Goal: Task Accomplishment & Management: Manage account settings

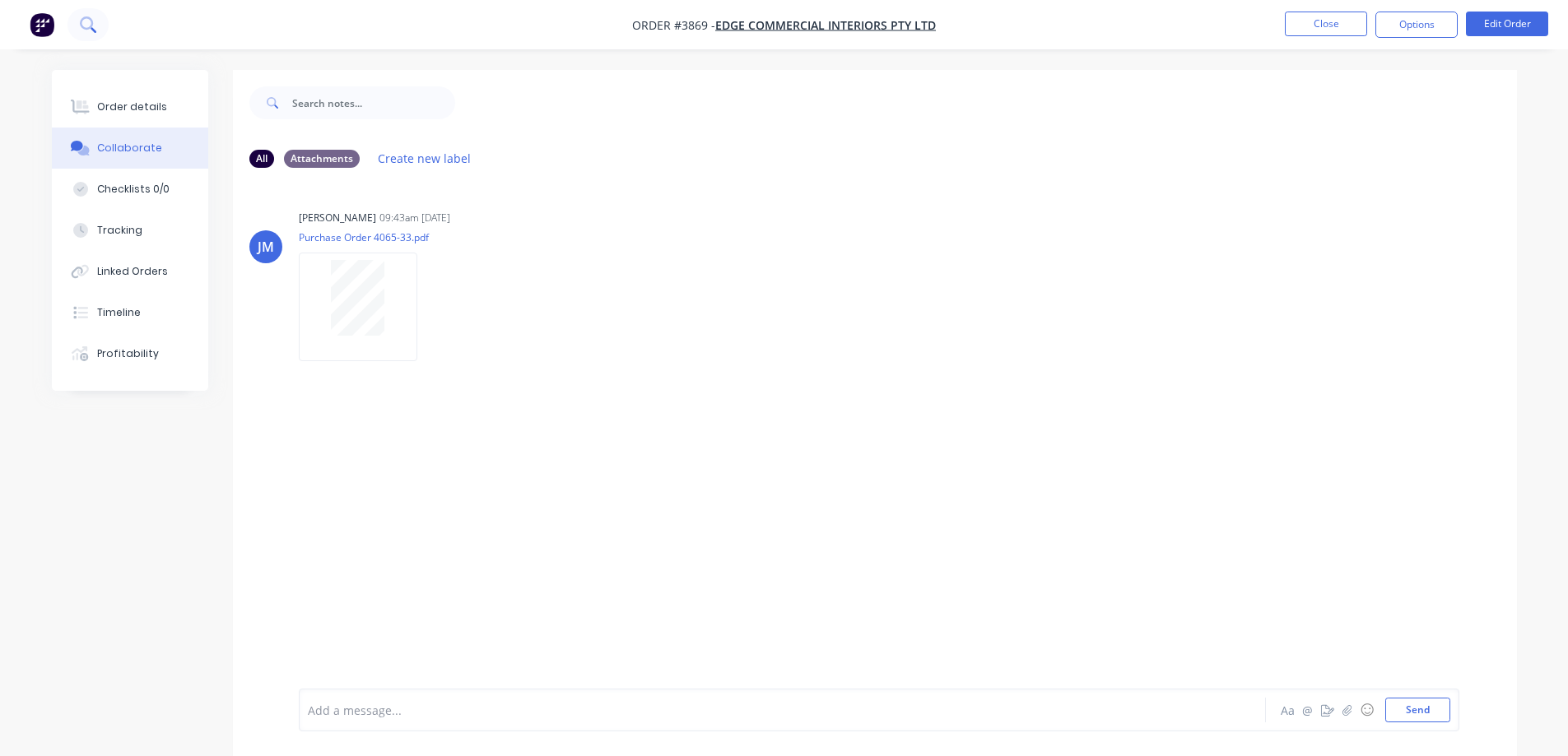
click at [87, 25] on icon at bounding box center [87, 24] width 16 height 16
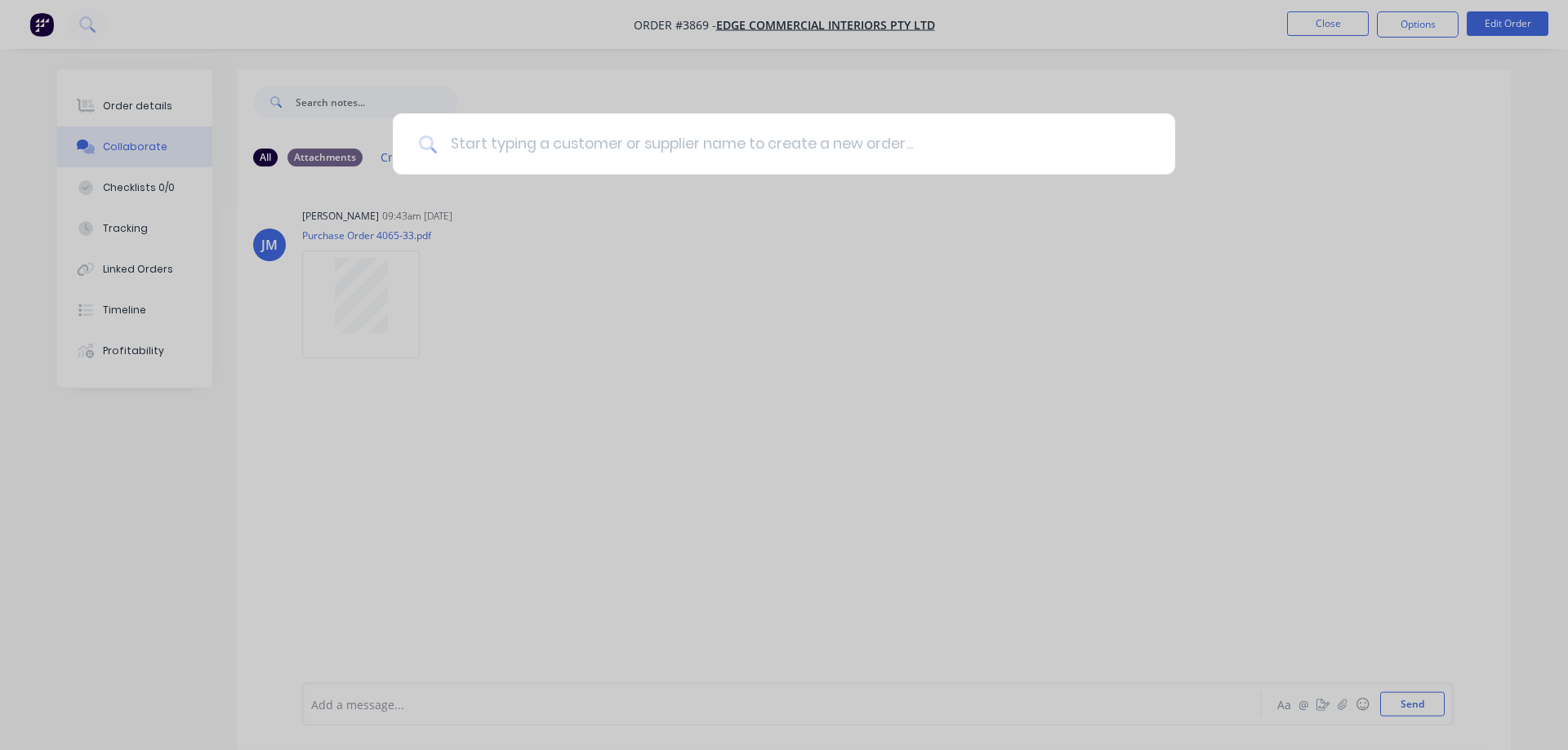
click at [484, 151] on input at bounding box center [793, 144] width 712 height 61
type input "2978"
click at [1139, 148] on icon at bounding box center [1142, 144] width 11 height 11
click at [1312, 22] on div at bounding box center [784, 375] width 1568 height 750
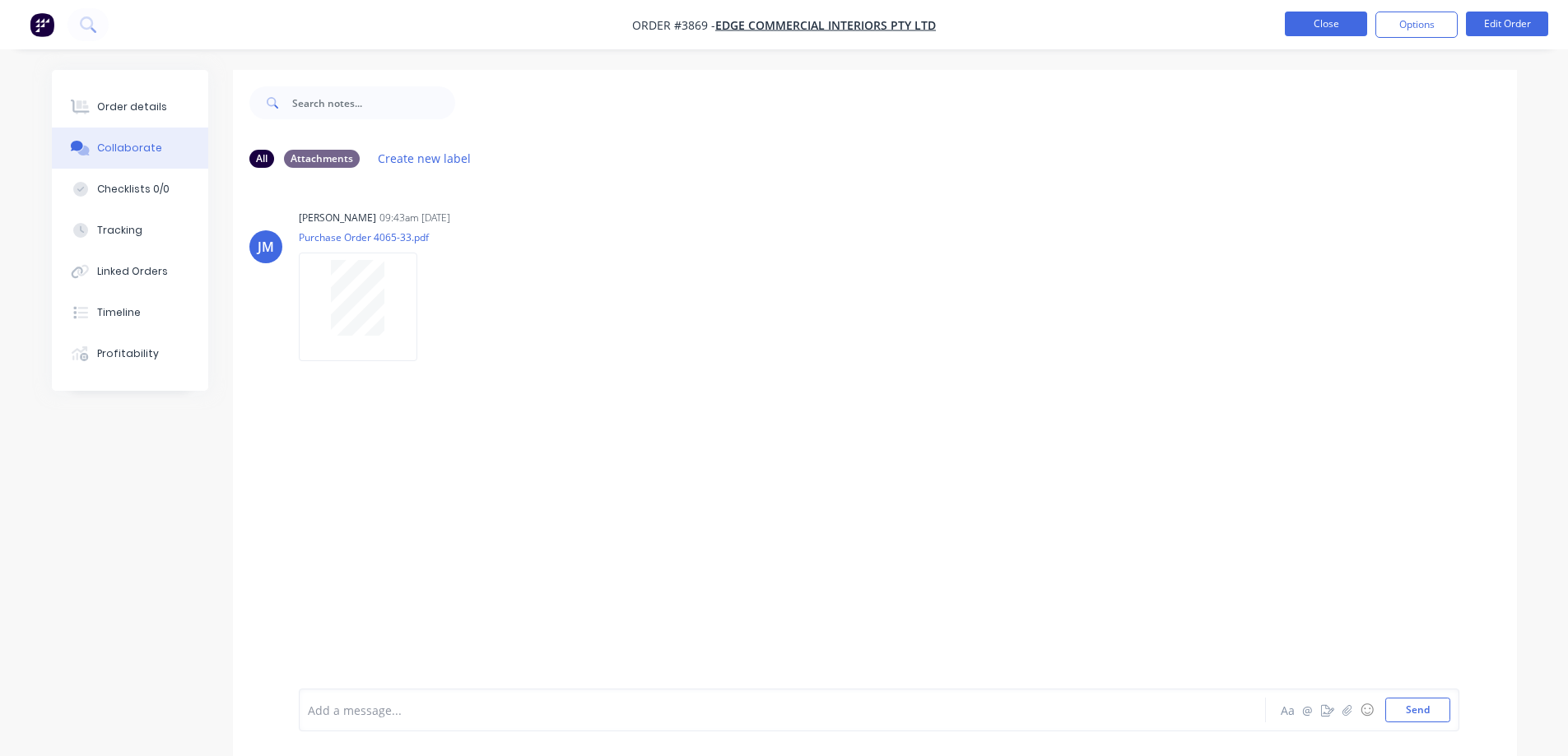
click at [1317, 29] on button "Close" at bounding box center [1326, 24] width 82 height 25
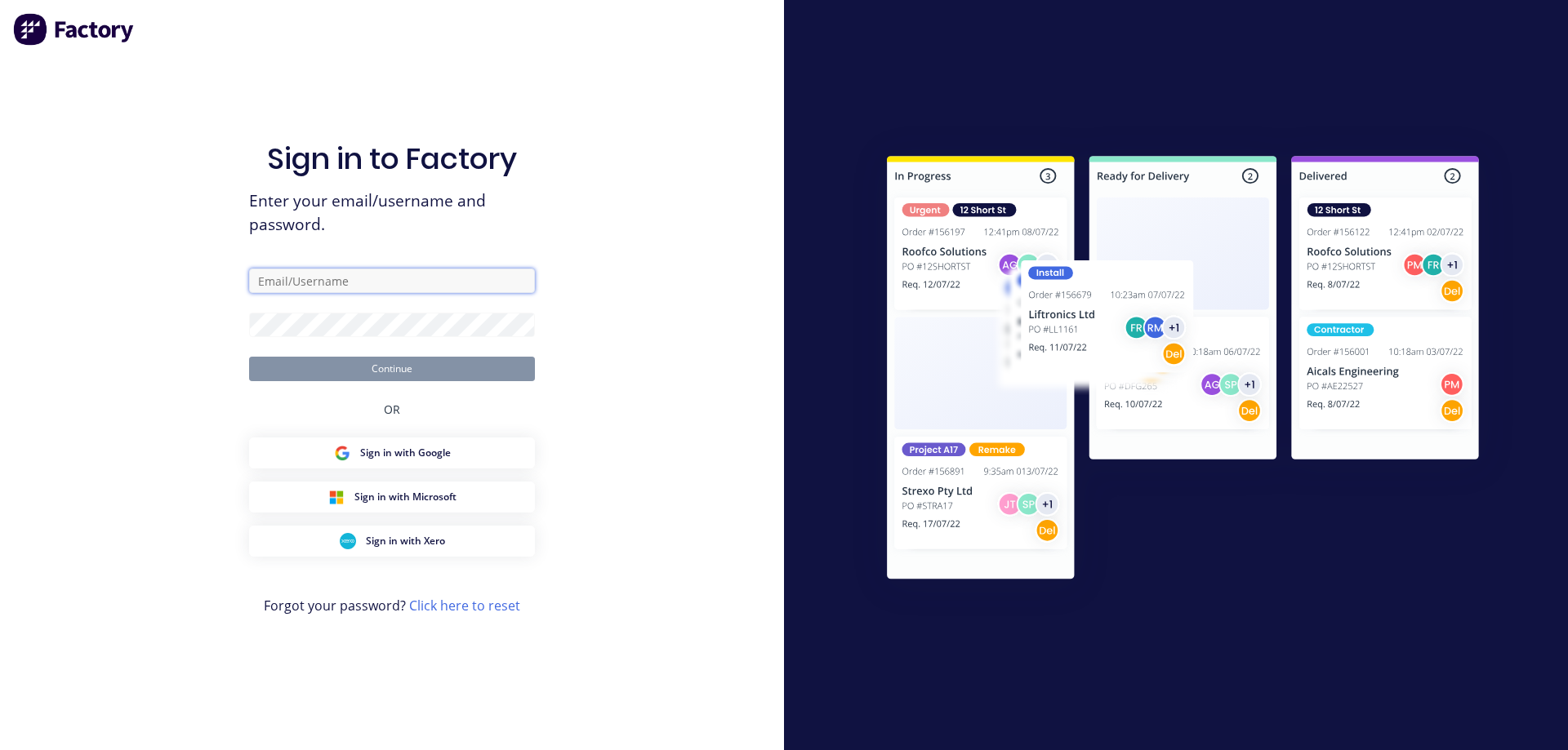
type input "[EMAIL_ADDRESS][DOMAIN_NAME]"
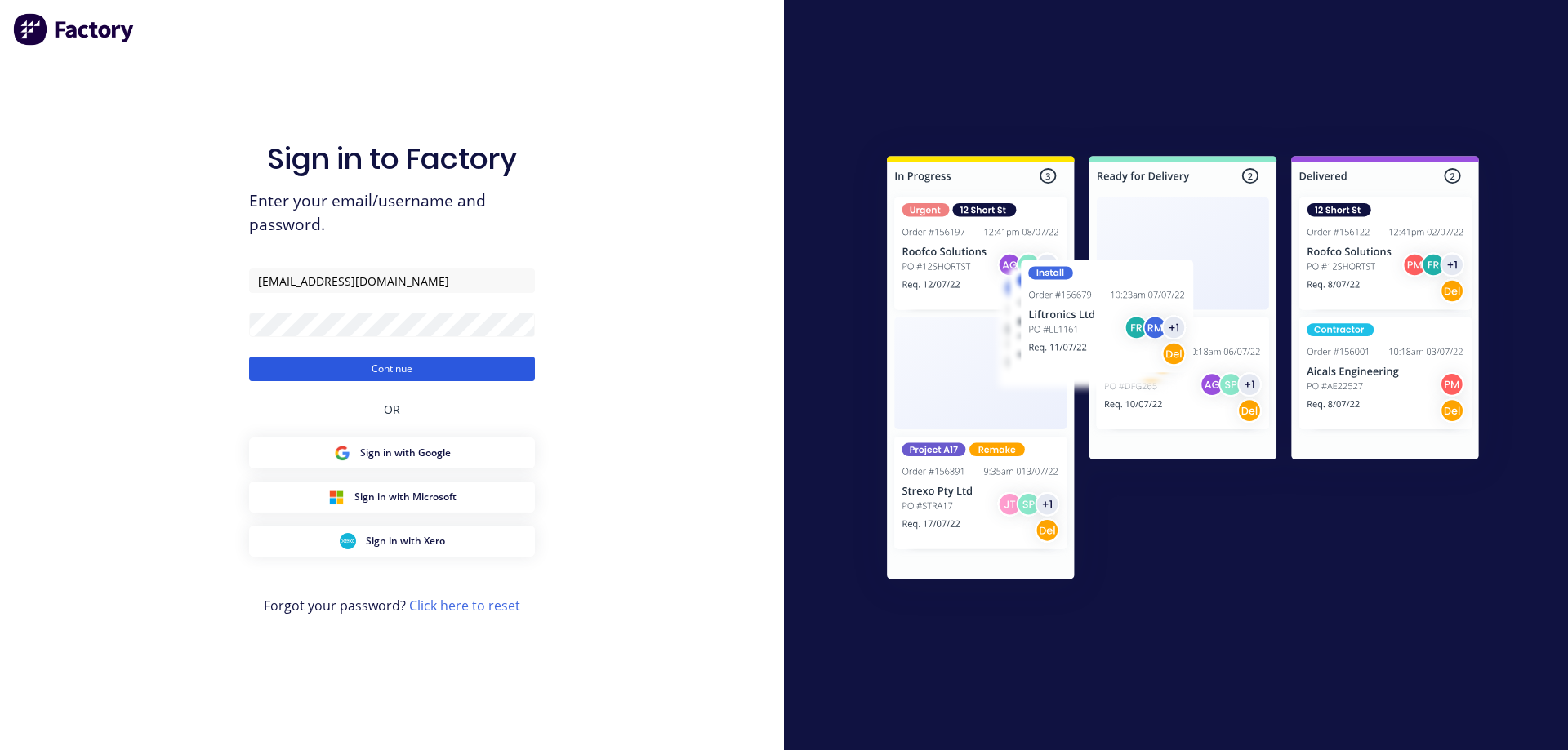
click at [397, 373] on button "Continue" at bounding box center [392, 369] width 286 height 25
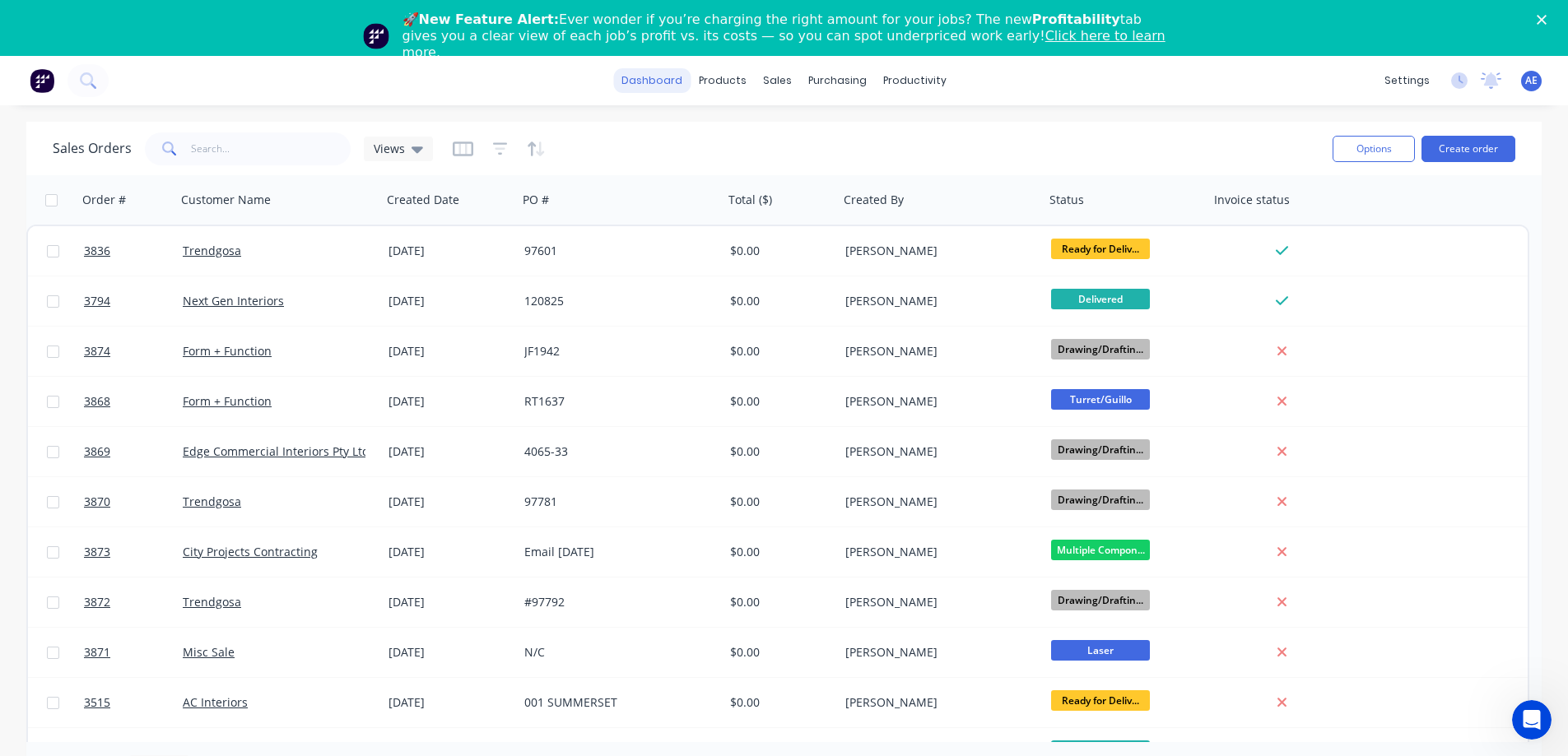
click at [675, 76] on link "dashboard" at bounding box center [652, 81] width 77 height 25
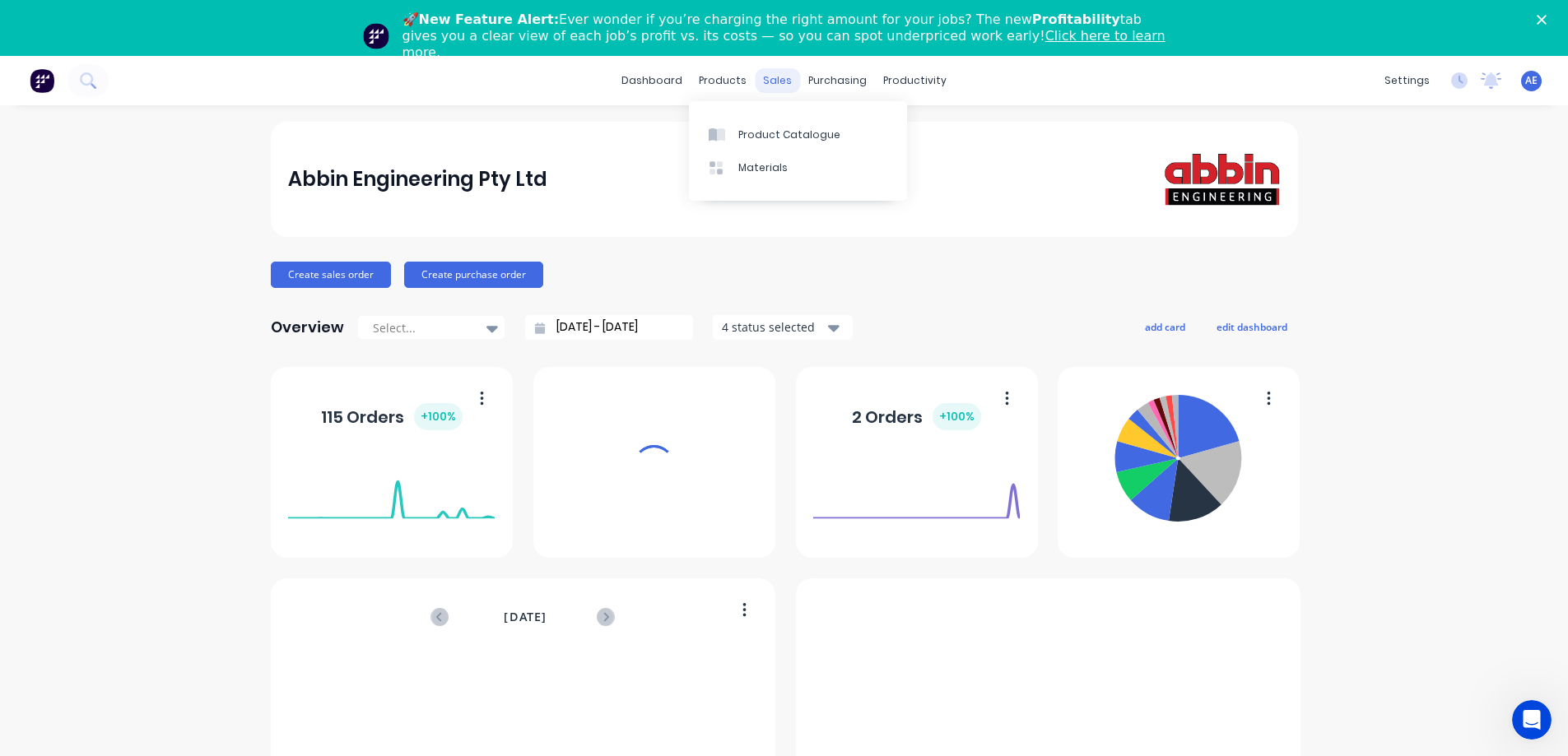
click at [781, 83] on div "sales" at bounding box center [777, 81] width 45 height 25
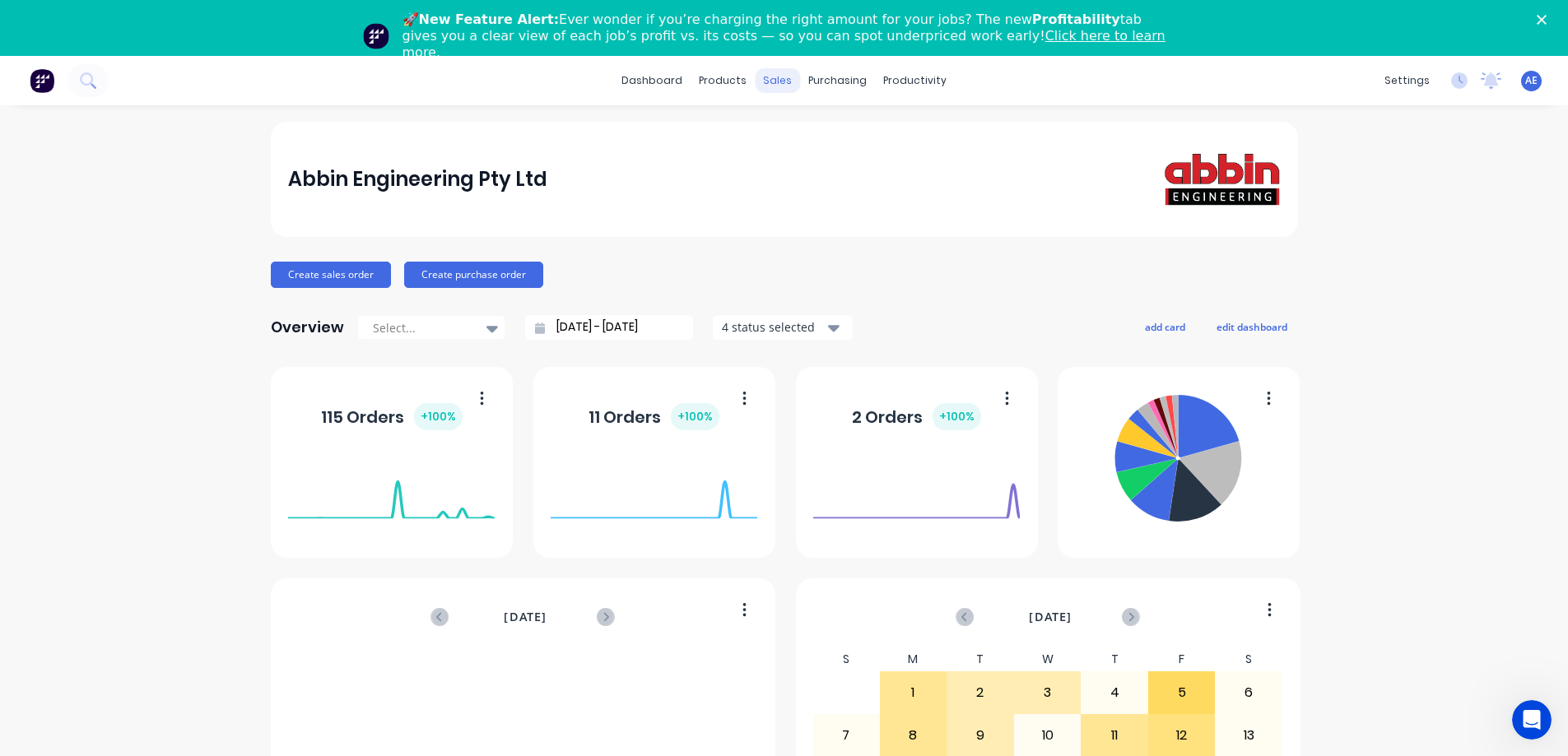
click at [766, 85] on div "sales" at bounding box center [777, 81] width 45 height 25
click at [767, 84] on div "sales" at bounding box center [777, 81] width 45 height 25
click at [763, 79] on div "sales" at bounding box center [777, 81] width 45 height 25
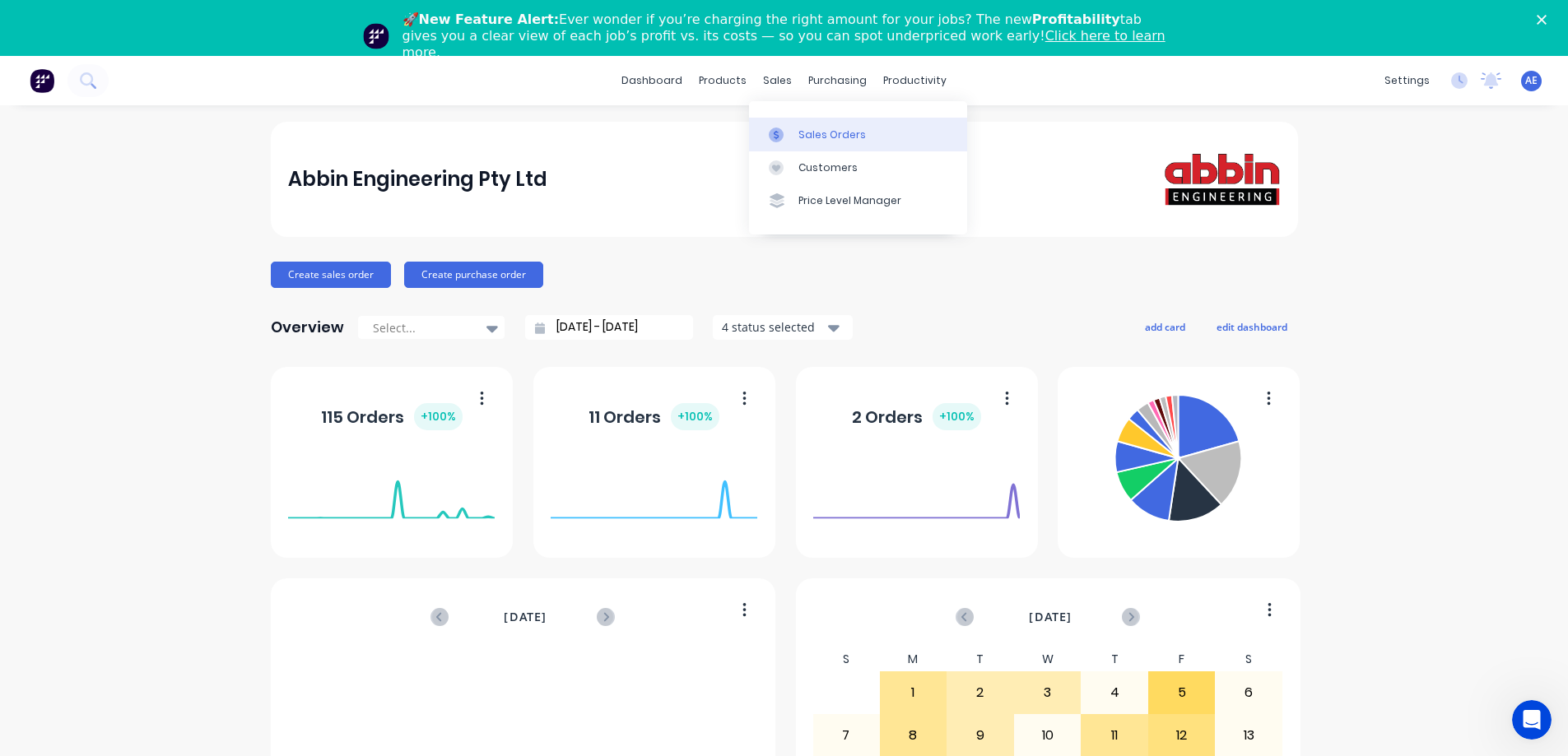
click at [812, 135] on div "Sales Orders" at bounding box center [832, 135] width 68 height 15
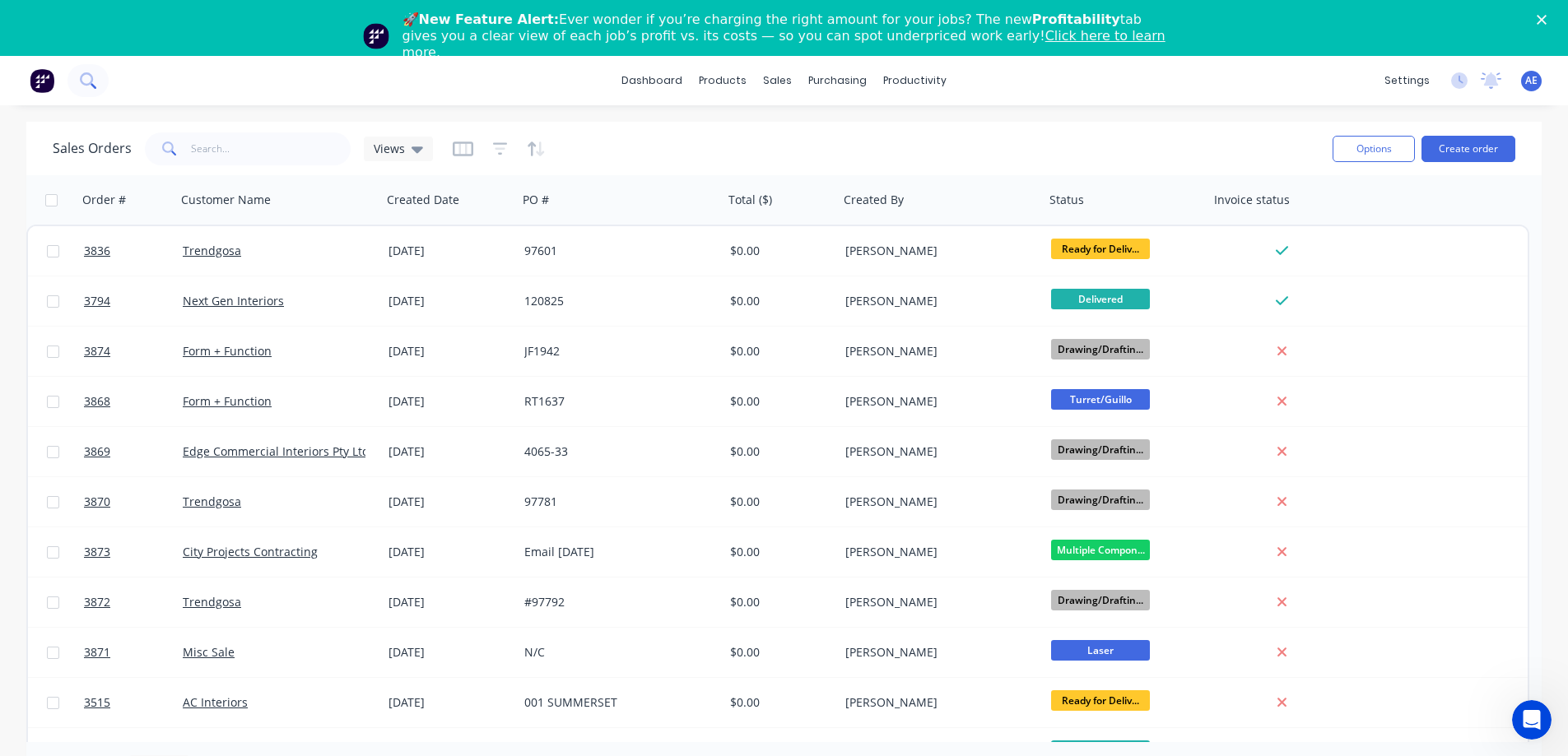
click at [90, 81] on icon at bounding box center [87, 80] width 16 height 16
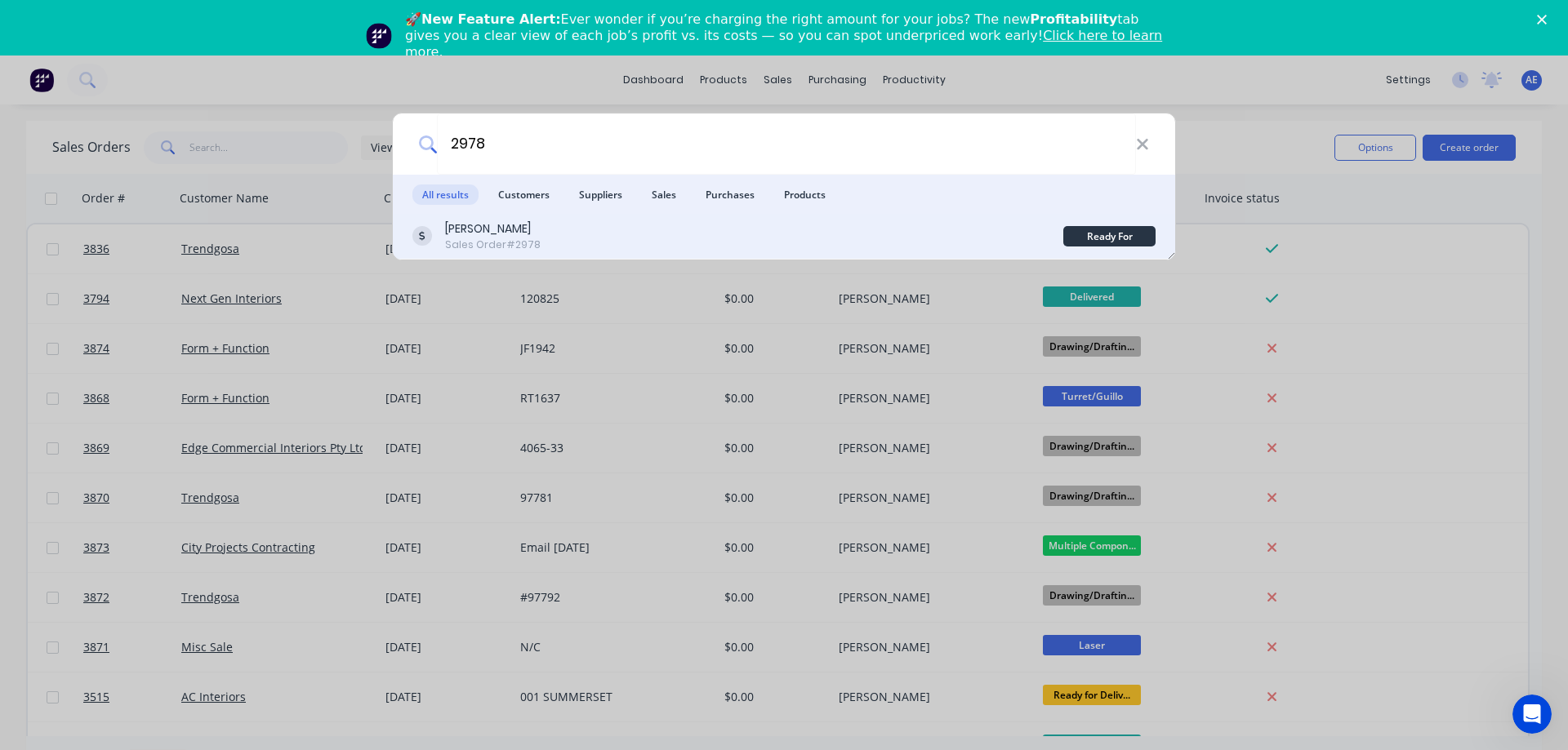
type input "2978"
click at [540, 231] on div "[PERSON_NAME]" at bounding box center [492, 229] width 95 height 17
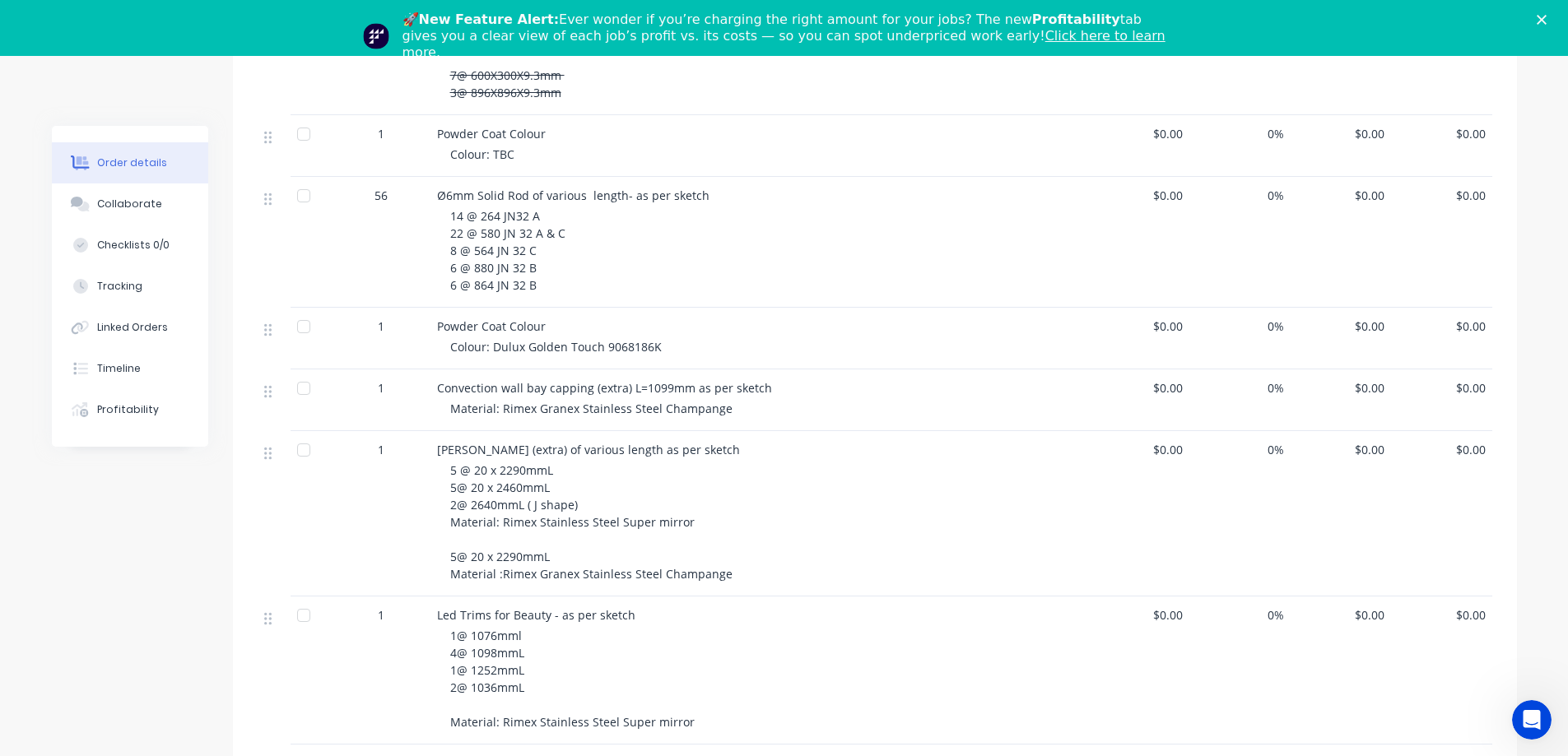
scroll to position [3017, 0]
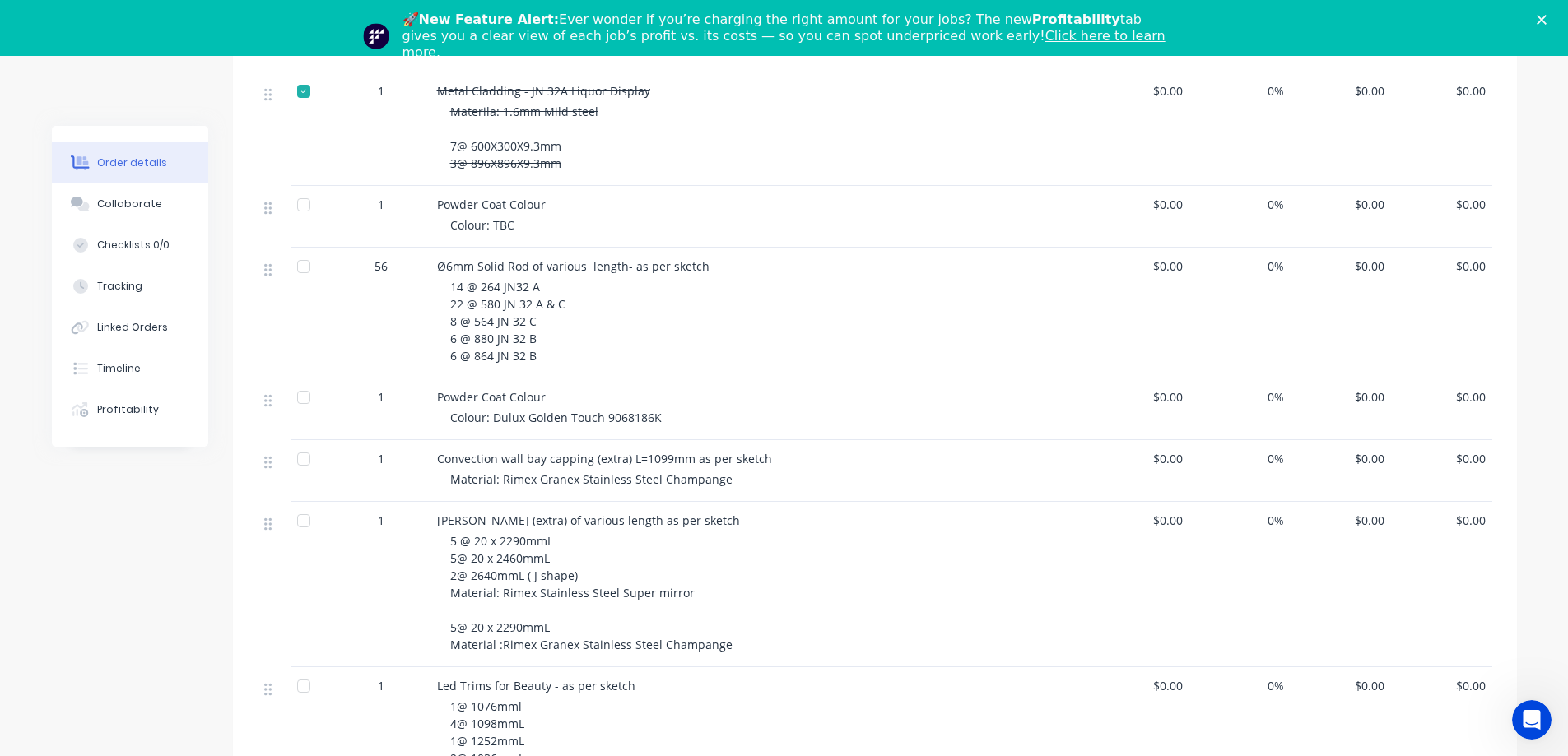
click at [1547, 15] on icon "Close" at bounding box center [1542, 20] width 10 height 10
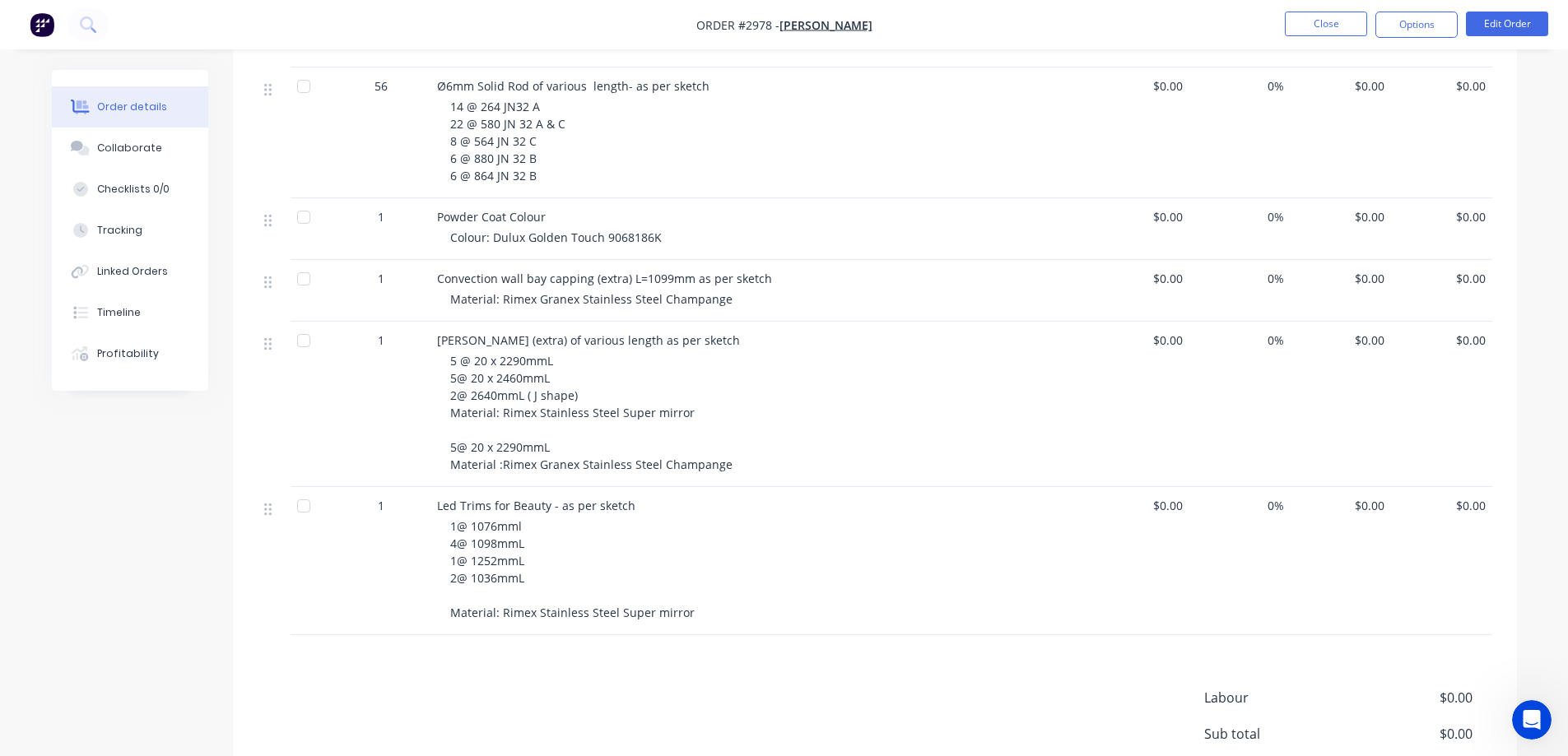
scroll to position [3290, 0]
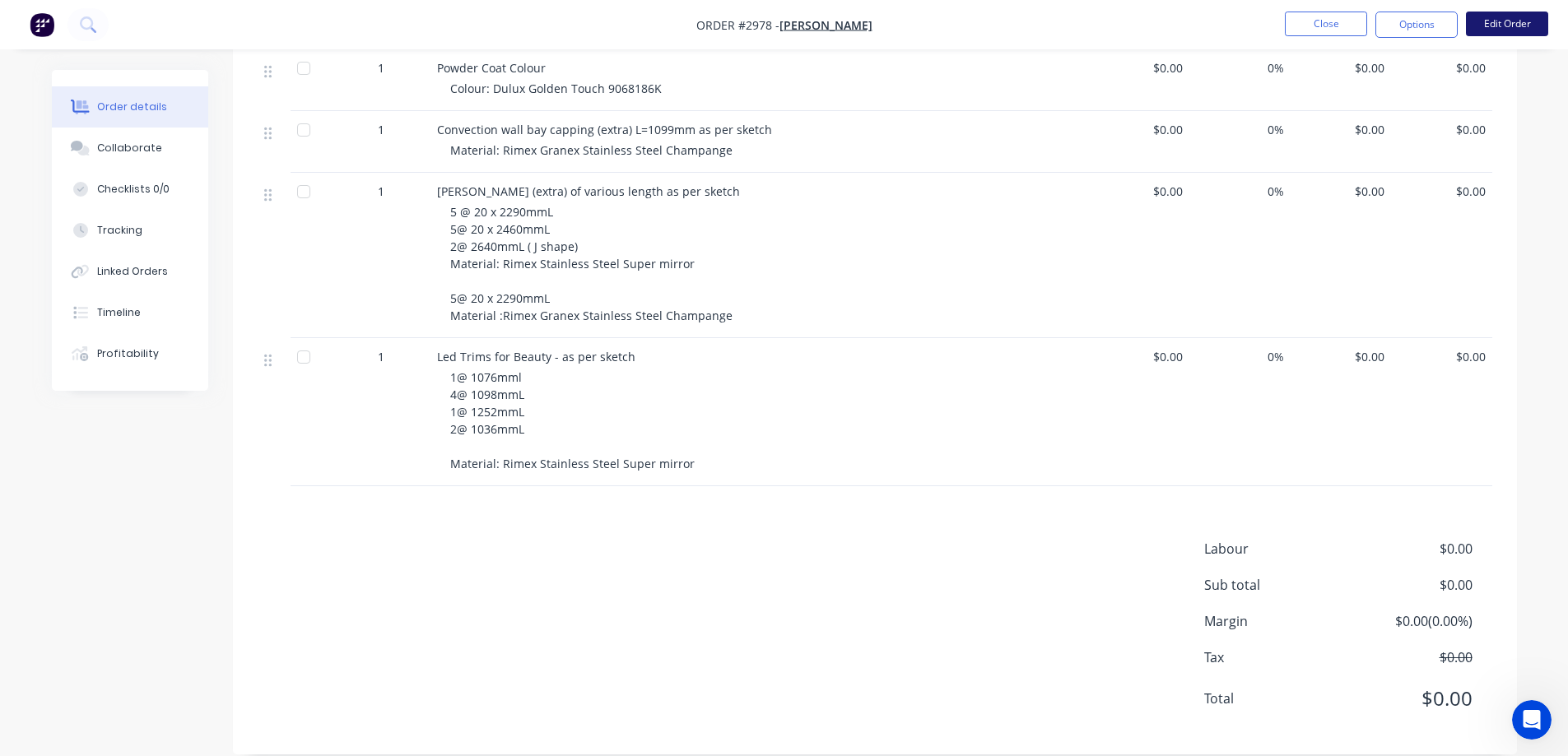
click at [1489, 28] on button "Edit Order" at bounding box center [1507, 24] width 82 height 25
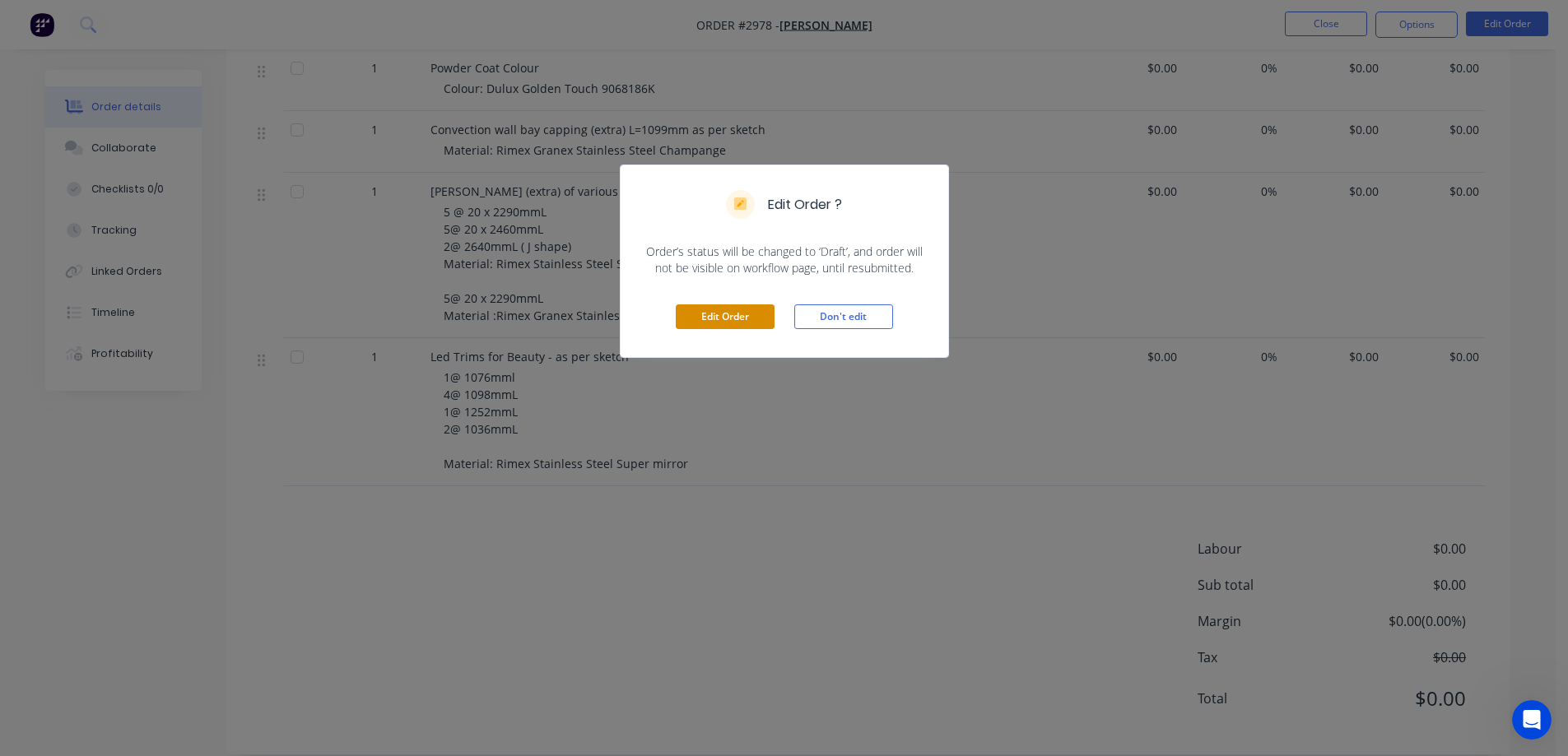
click at [725, 319] on button "Edit Order" at bounding box center [725, 317] width 99 height 25
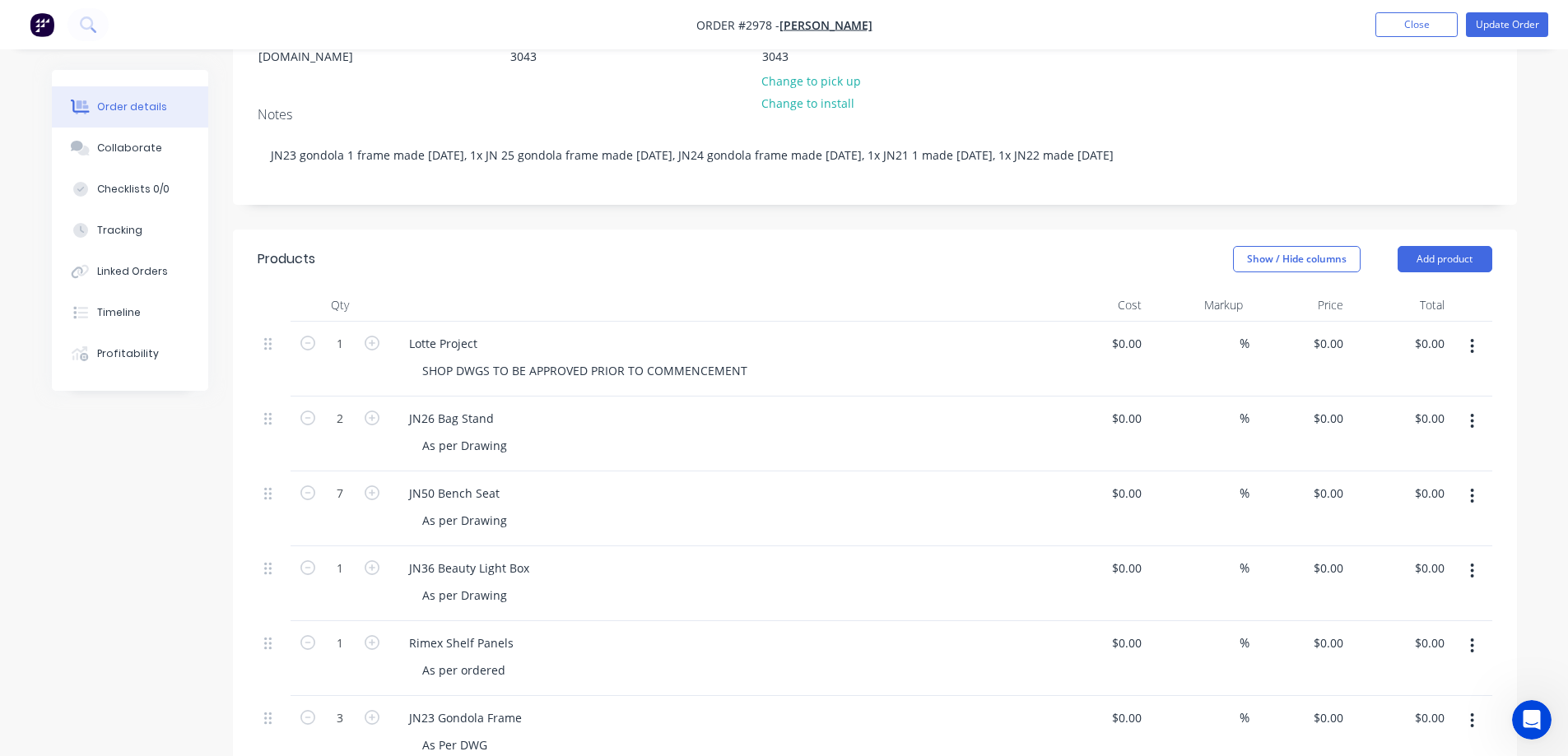
scroll to position [329, 0]
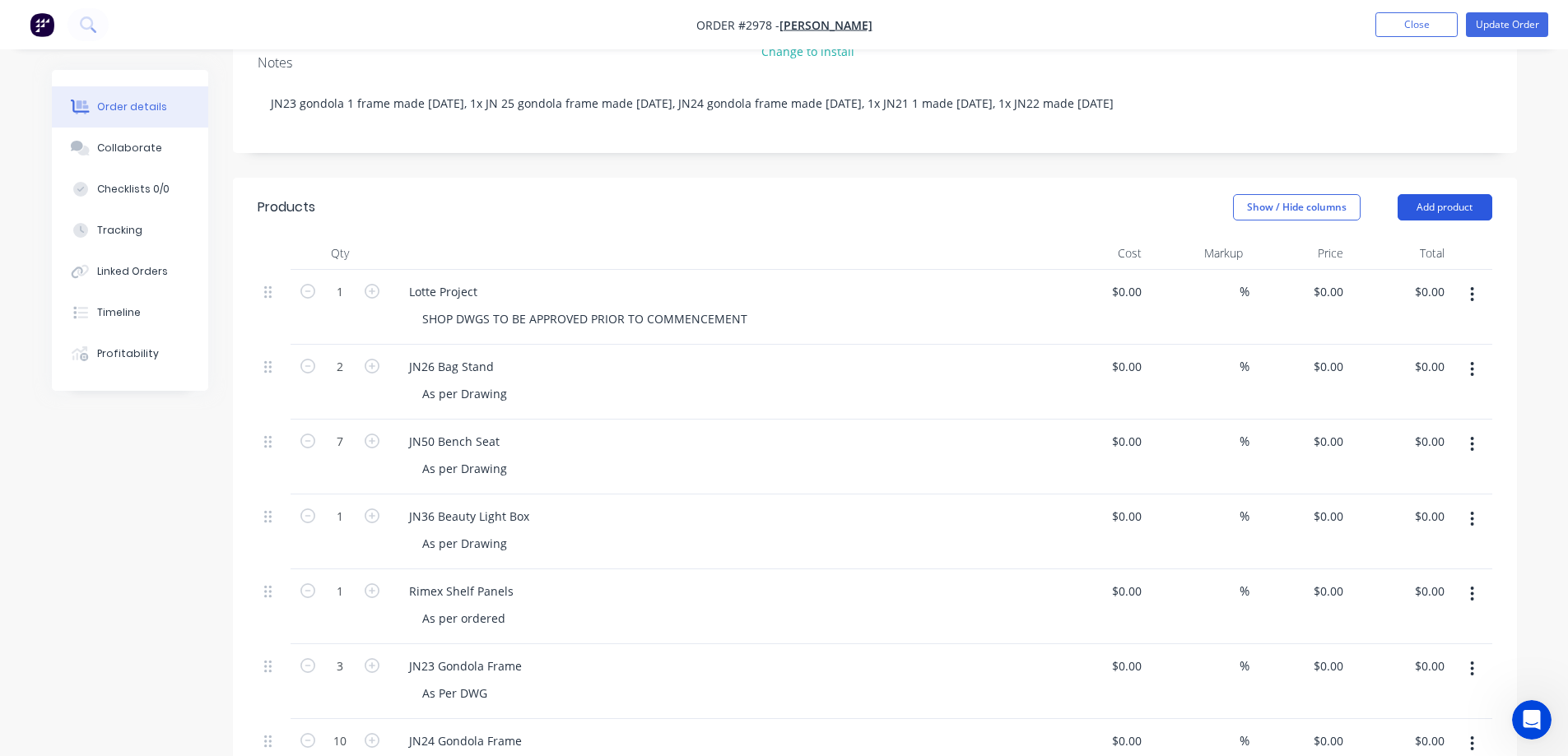
click at [1431, 194] on button "Add product" at bounding box center [1445, 207] width 95 height 26
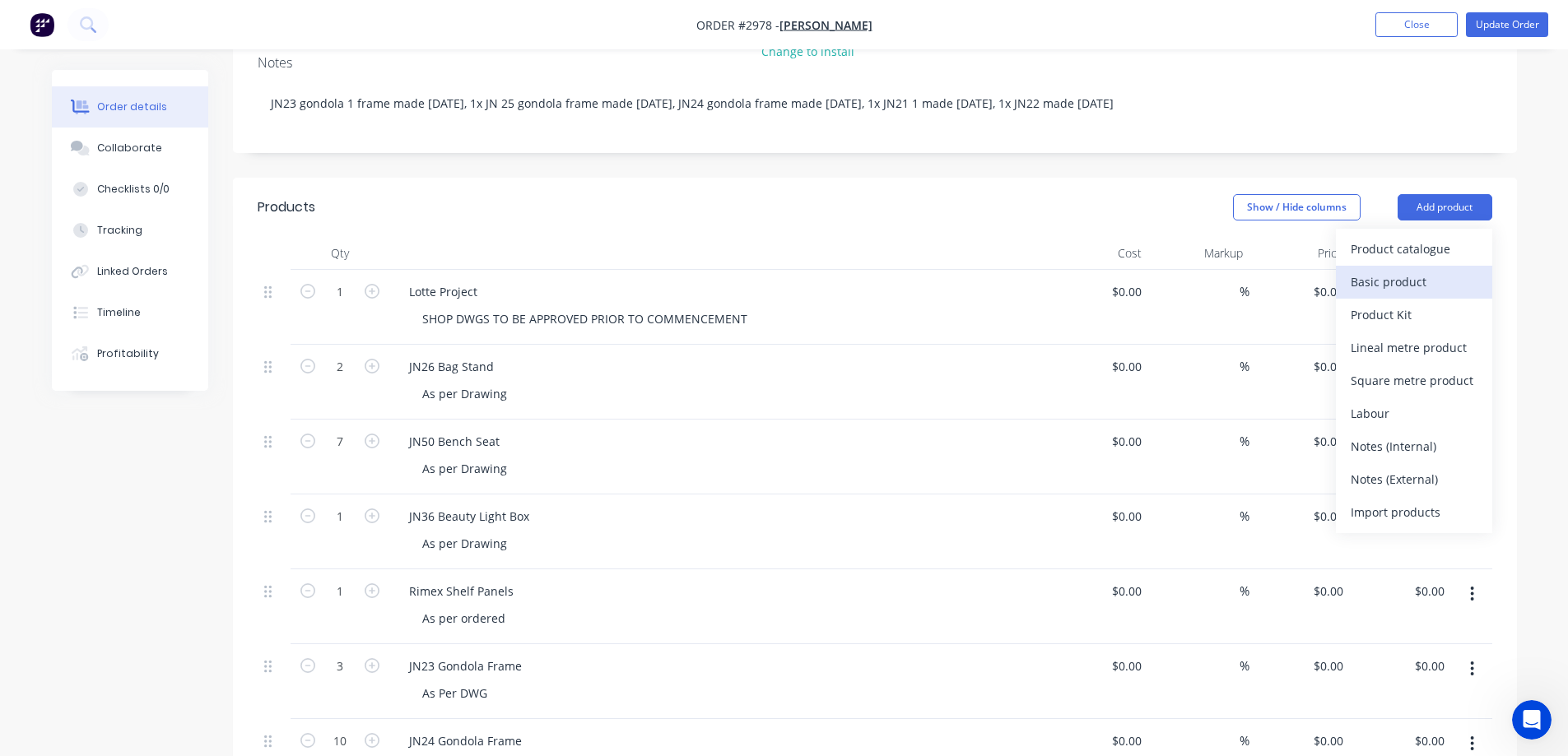
click at [1367, 270] on div "Basic product" at bounding box center [1415, 282] width 127 height 24
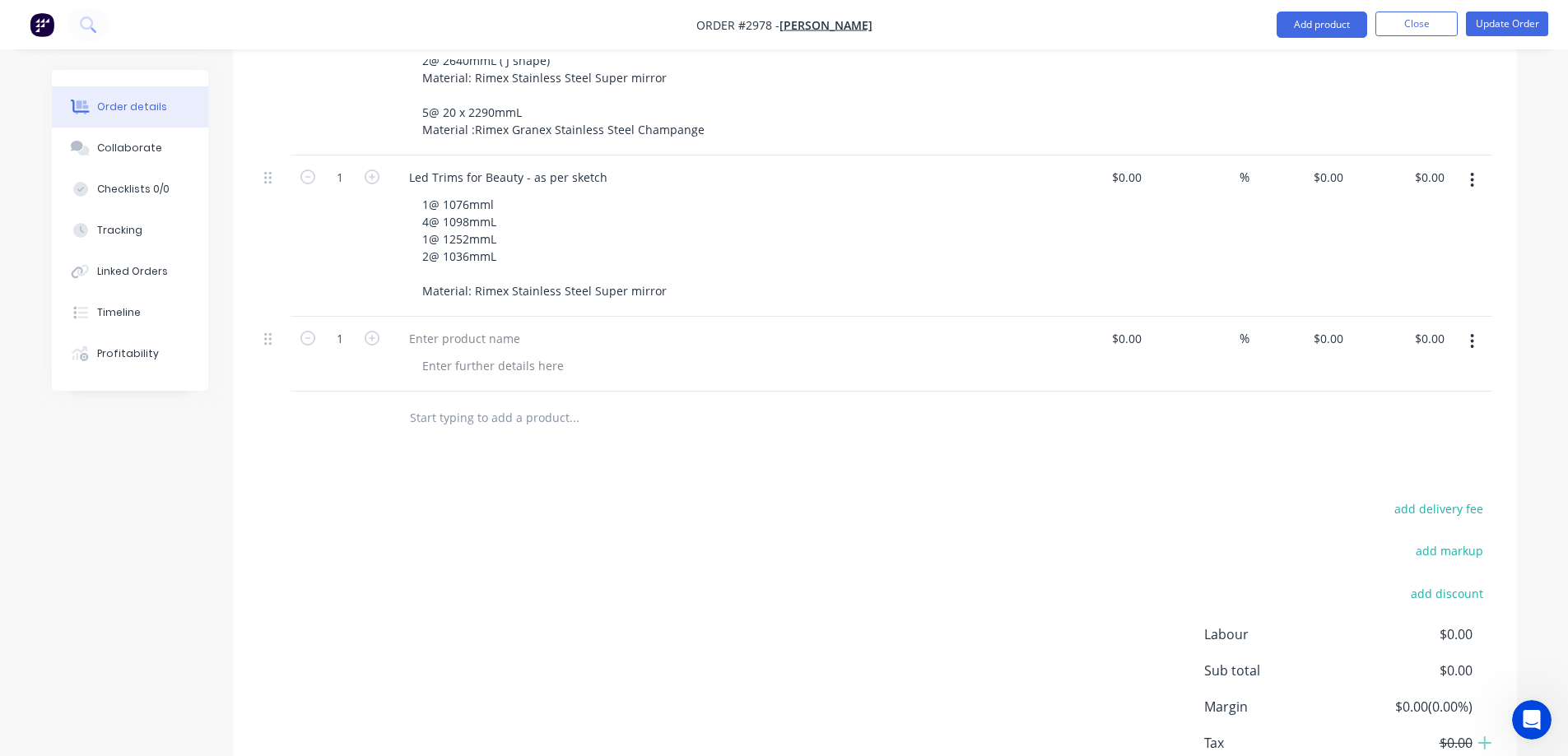
scroll to position [3997, 0]
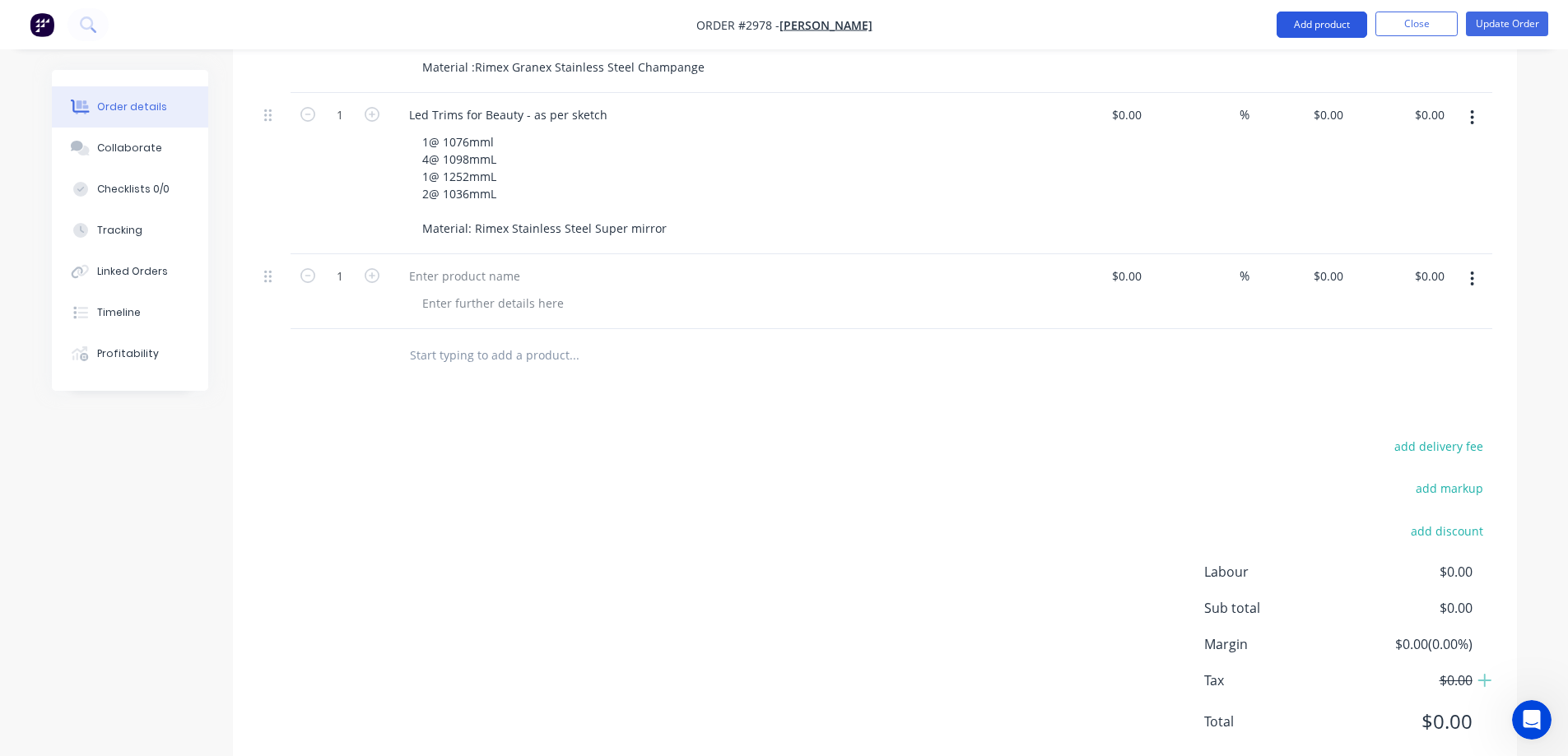
click at [1344, 23] on button "Add product" at bounding box center [1322, 24] width 90 height 26
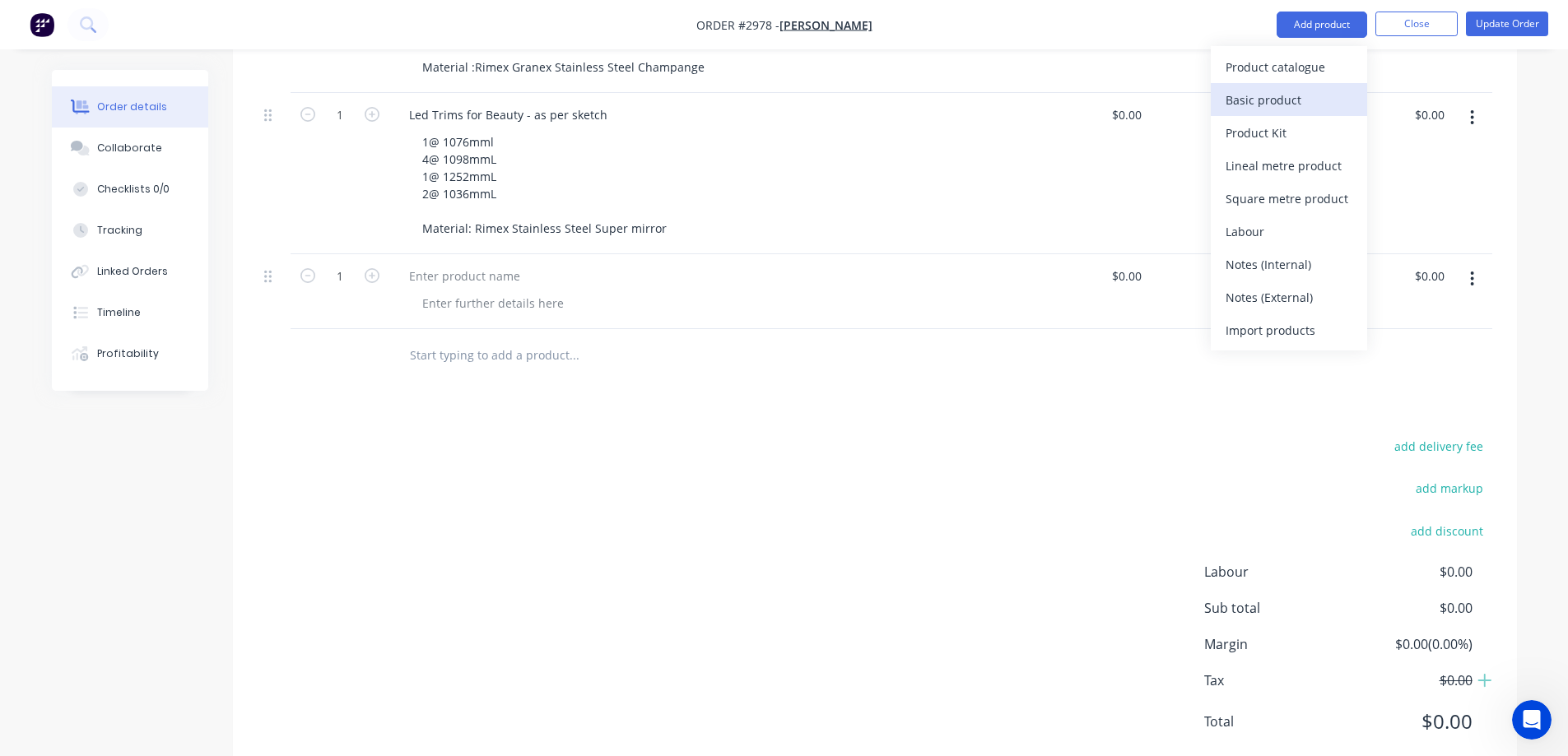
click at [1301, 102] on div "Basic product" at bounding box center [1289, 100] width 127 height 24
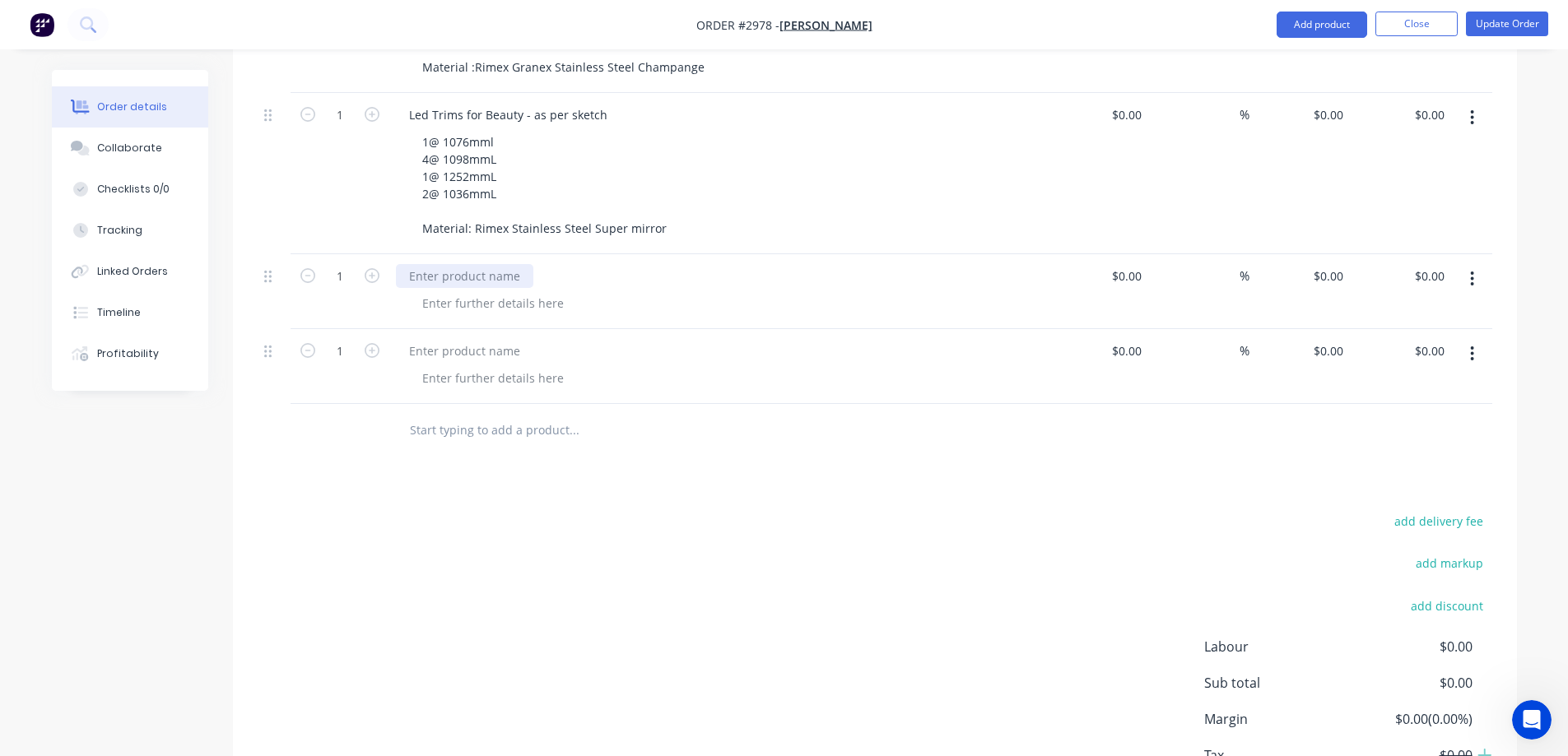
click at [457, 264] on div at bounding box center [464, 276] width 137 height 24
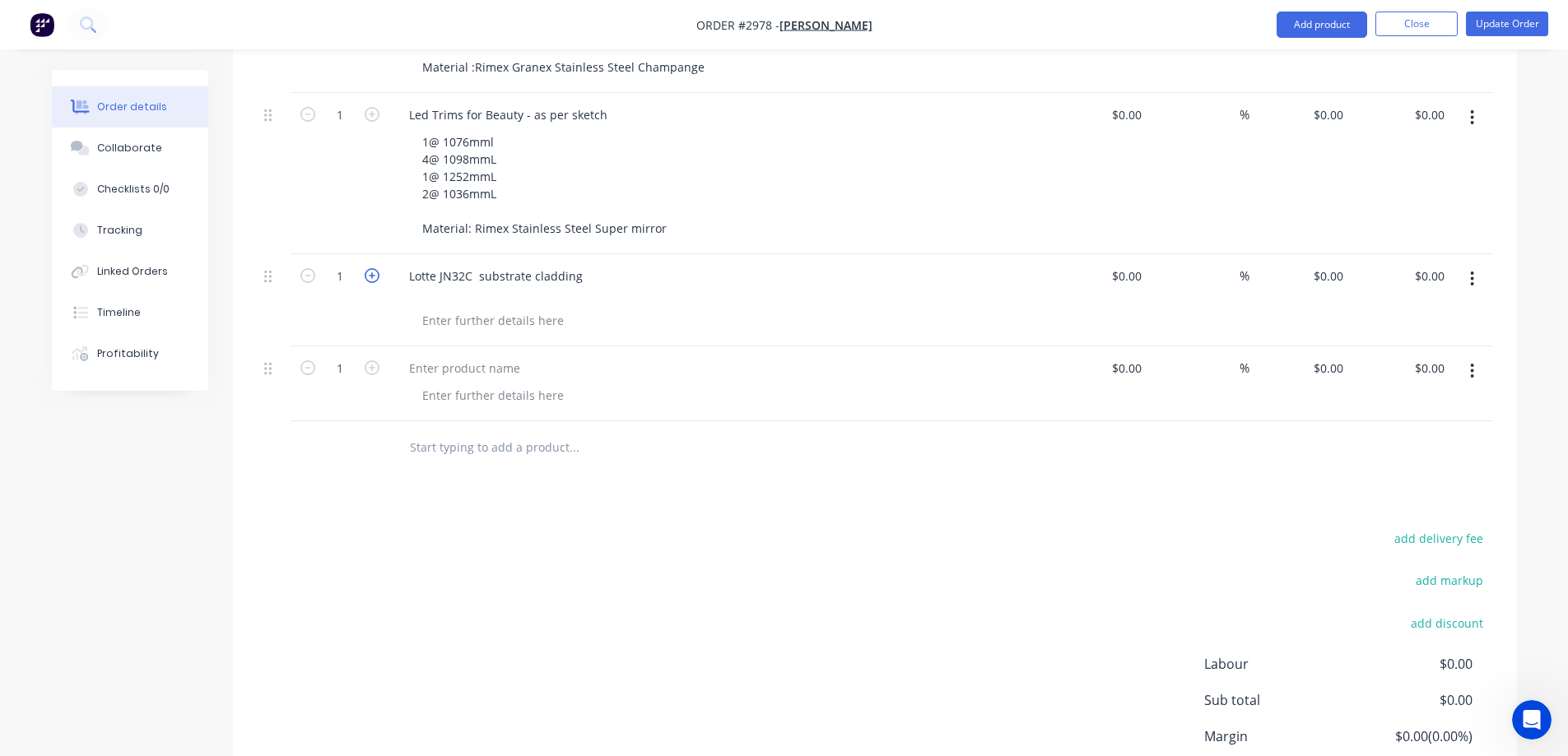
click at [379, 268] on icon "button" at bounding box center [372, 276] width 15 height 15
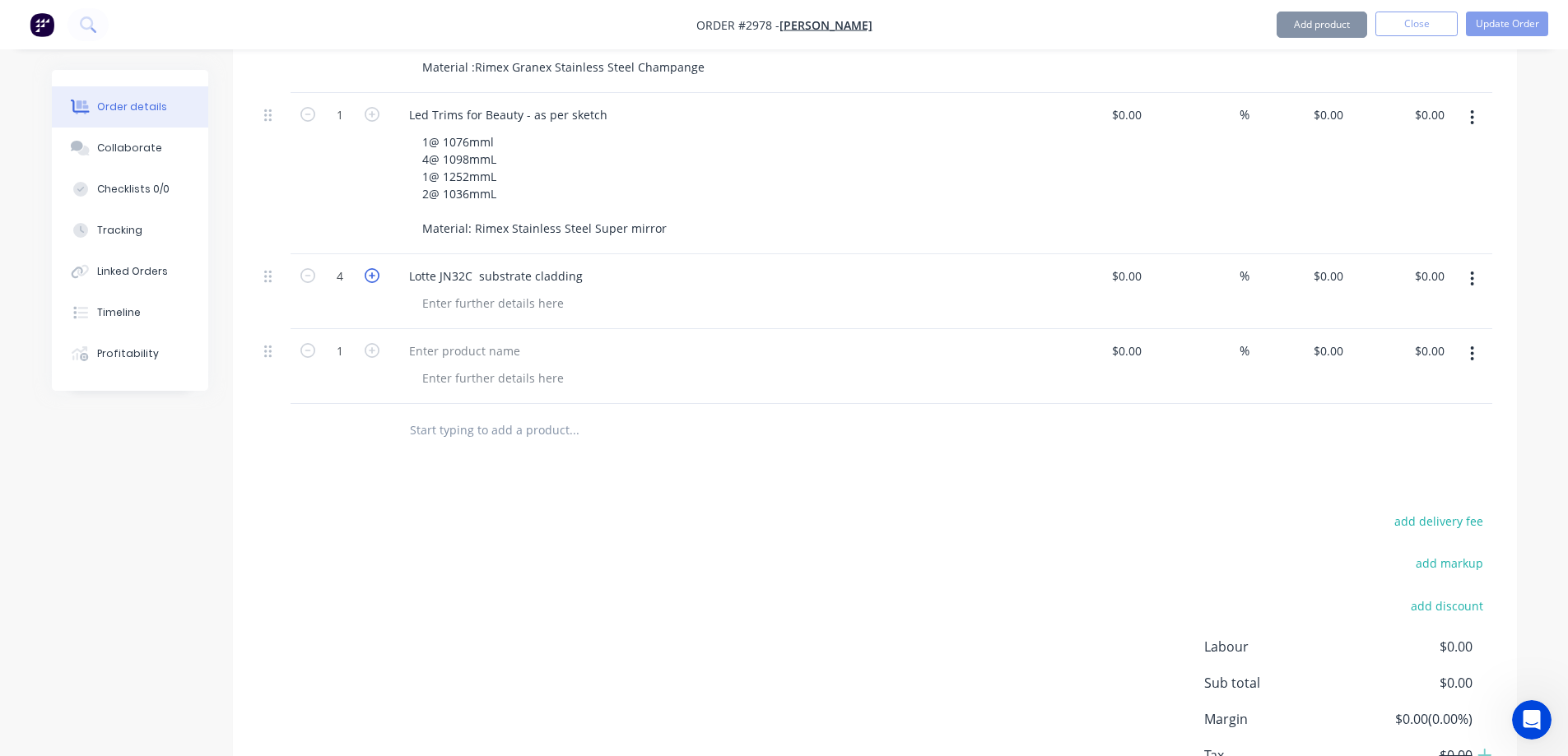
click at [379, 268] on icon "button" at bounding box center [372, 276] width 15 height 15
click at [310, 268] on icon "button" at bounding box center [308, 276] width 15 height 15
type input "4"
click at [466, 291] on div at bounding box center [493, 303] width 168 height 24
drag, startPoint x: 582, startPoint y: 227, endPoint x: 605, endPoint y: 229, distance: 23.1
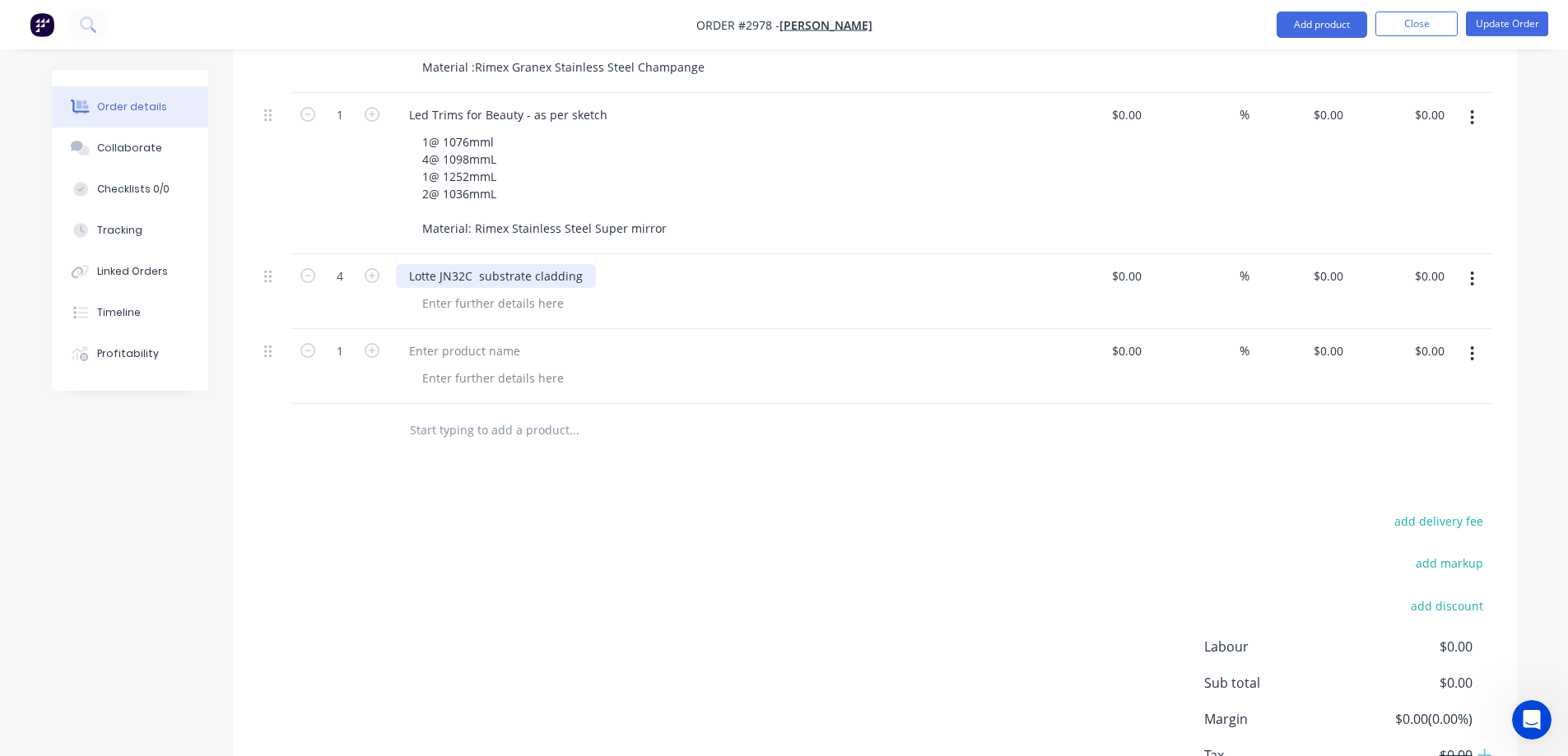
click at [584, 264] on div "Lotte JN32C substrate cladding" at bounding box center [495, 276] width 200 height 24
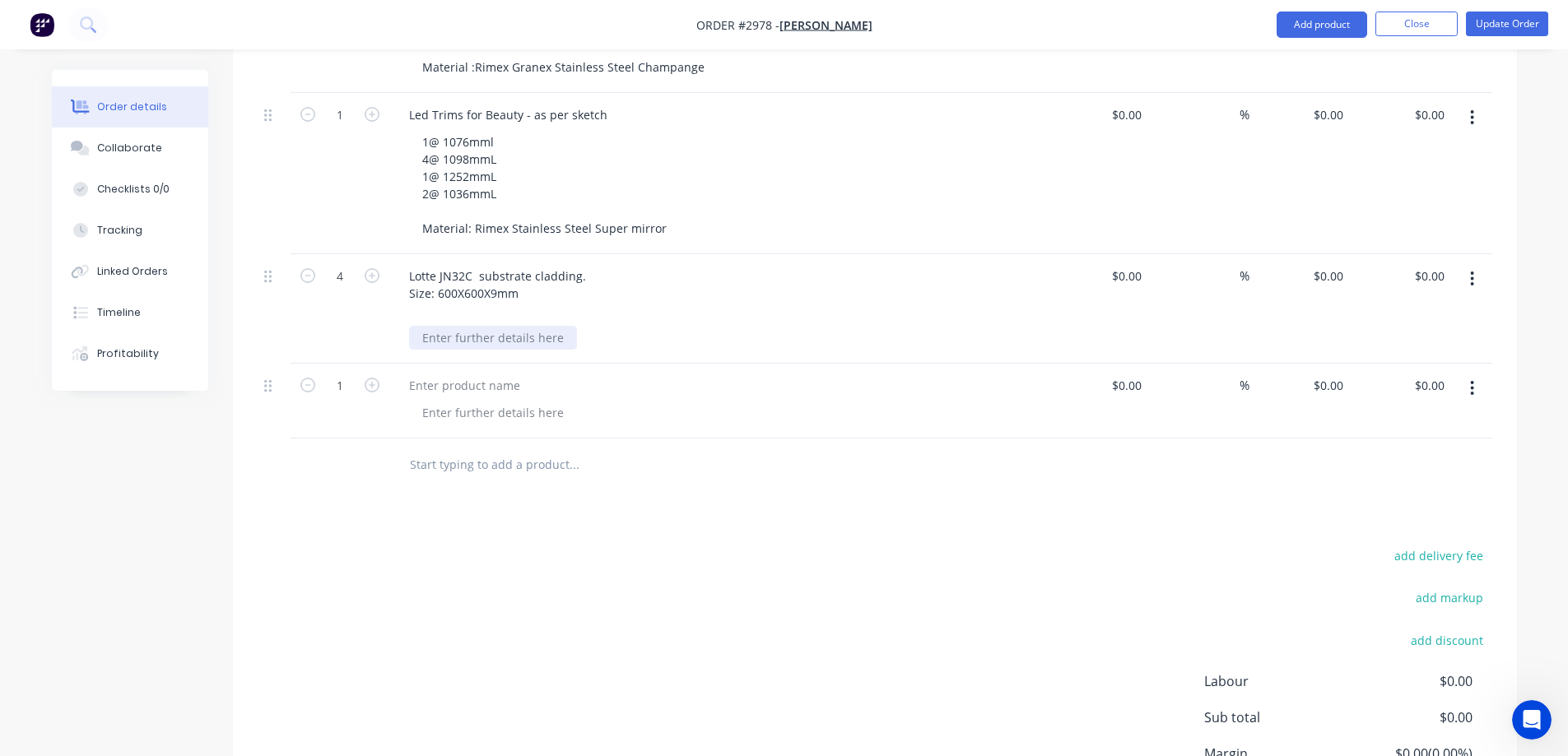
click at [473, 293] on div "Lotte JN32C substrate cladding. Size: 600X600X9mm" at bounding box center [718, 309] width 658 height 110
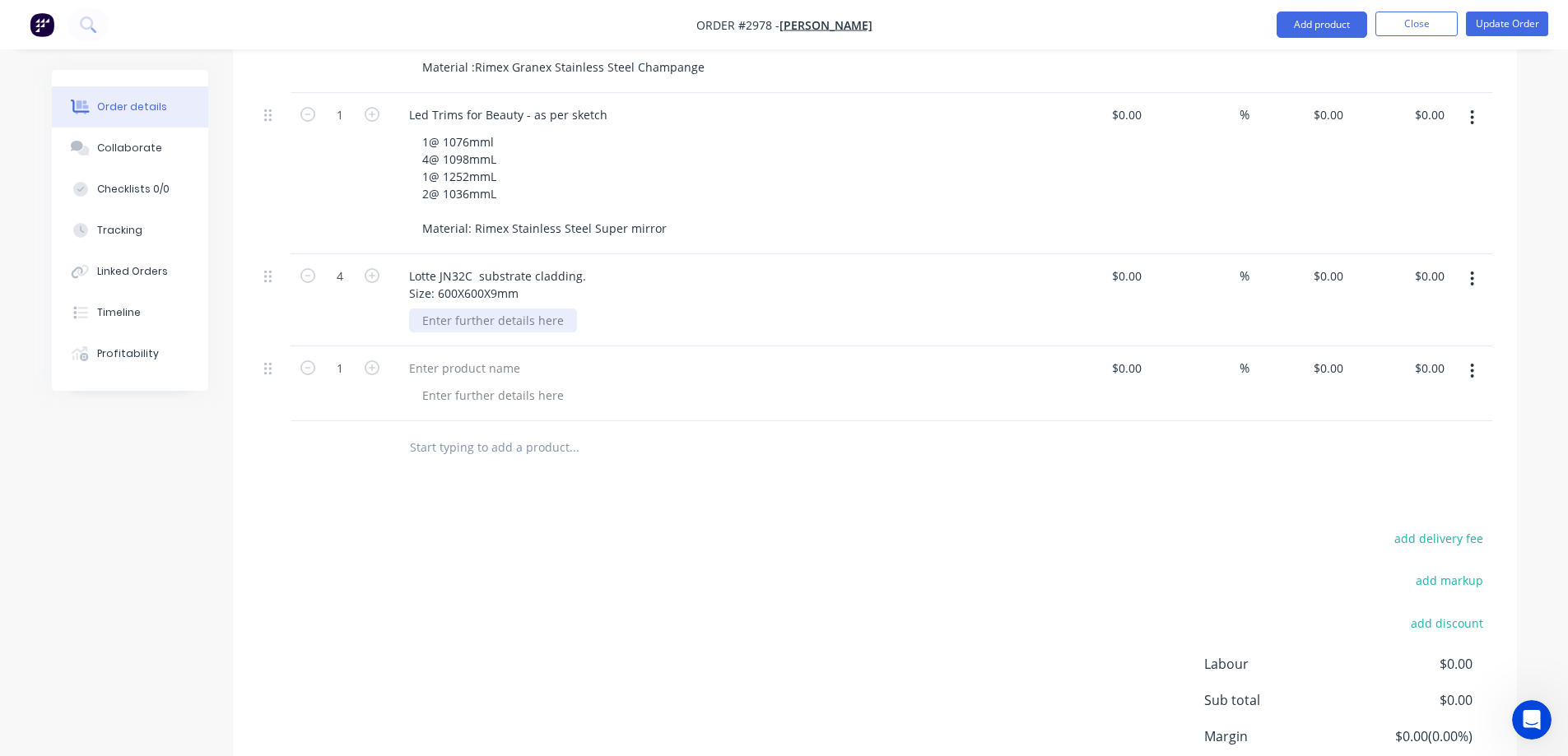
click at [474, 309] on div at bounding box center [493, 320] width 168 height 24
click at [473, 309] on div "Material: Mild steel" at bounding box center [475, 320] width 133 height 24
click at [454, 356] on div at bounding box center [464, 368] width 137 height 24
click at [484, 383] on div at bounding box center [493, 395] width 168 height 24
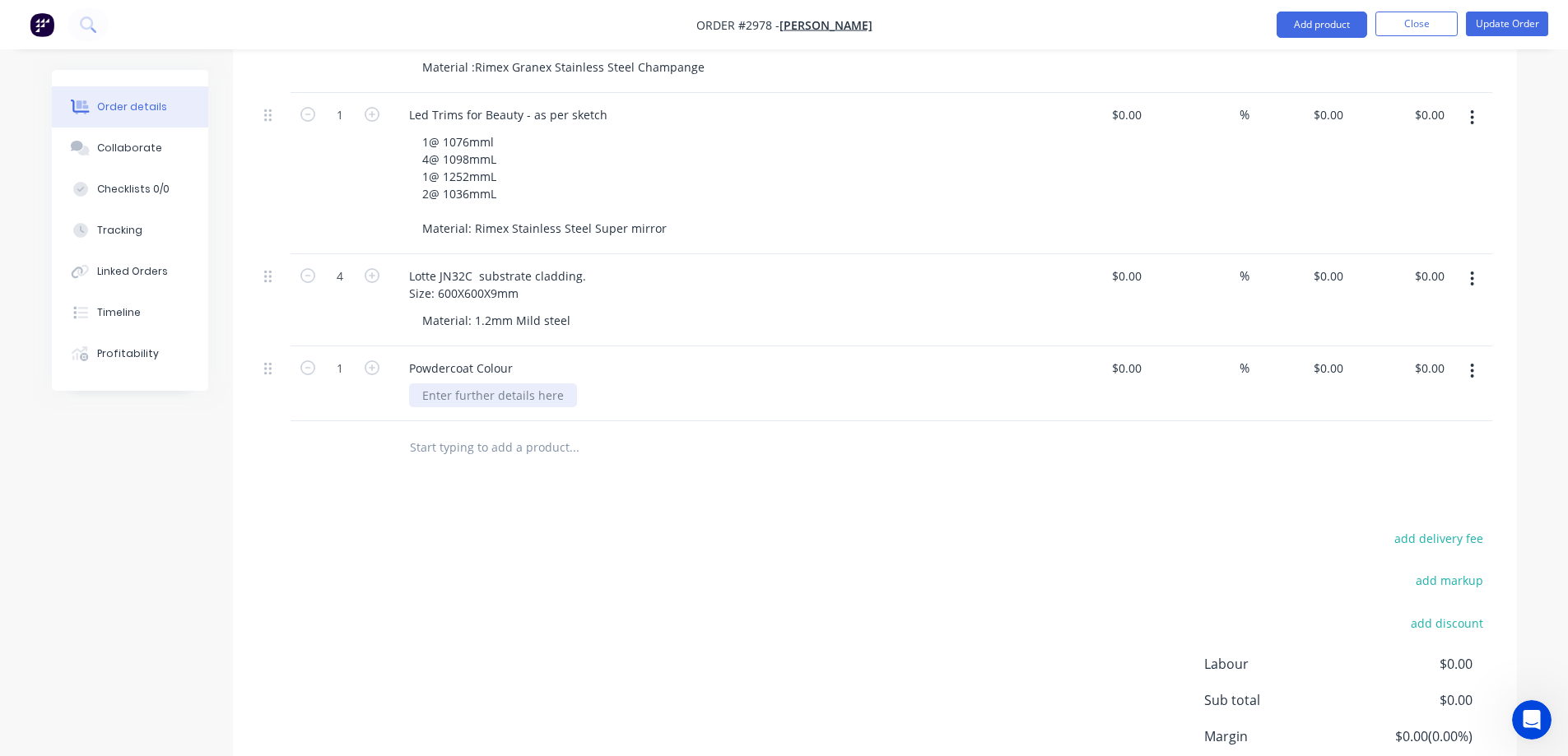
click at [514, 383] on div at bounding box center [493, 395] width 168 height 24
click at [514, 356] on div "Powdercoat Colour" at bounding box center [460, 368] width 130 height 24
click at [464, 383] on div "Colours:" at bounding box center [445, 395] width 72 height 24
click at [463, 383] on div "Colours:" at bounding box center [445, 395] width 72 height 24
click at [468, 383] on div "Colour:" at bounding box center [442, 395] width 66 height 24
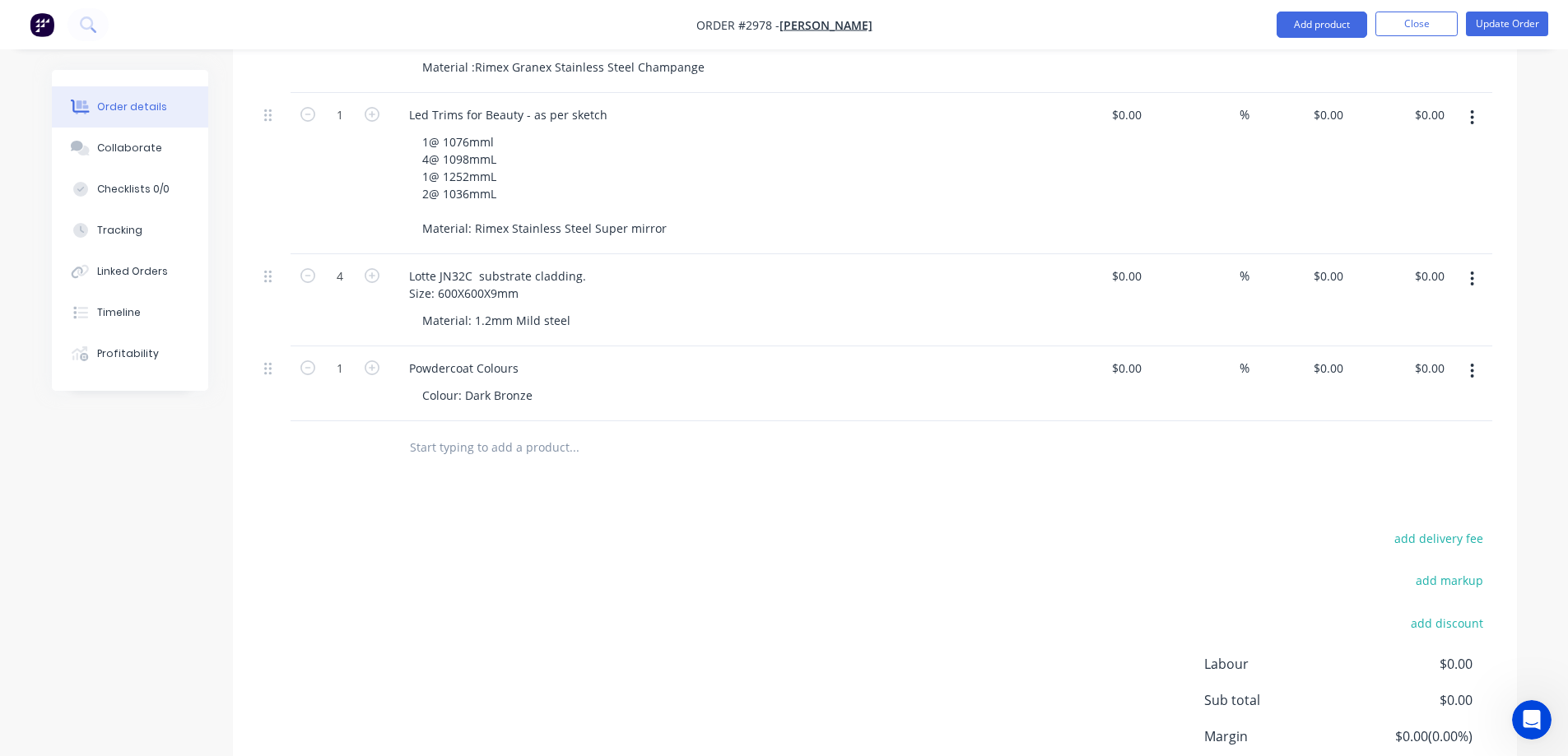
click at [1488, 25] on button "Update Order" at bounding box center [1507, 24] width 82 height 25
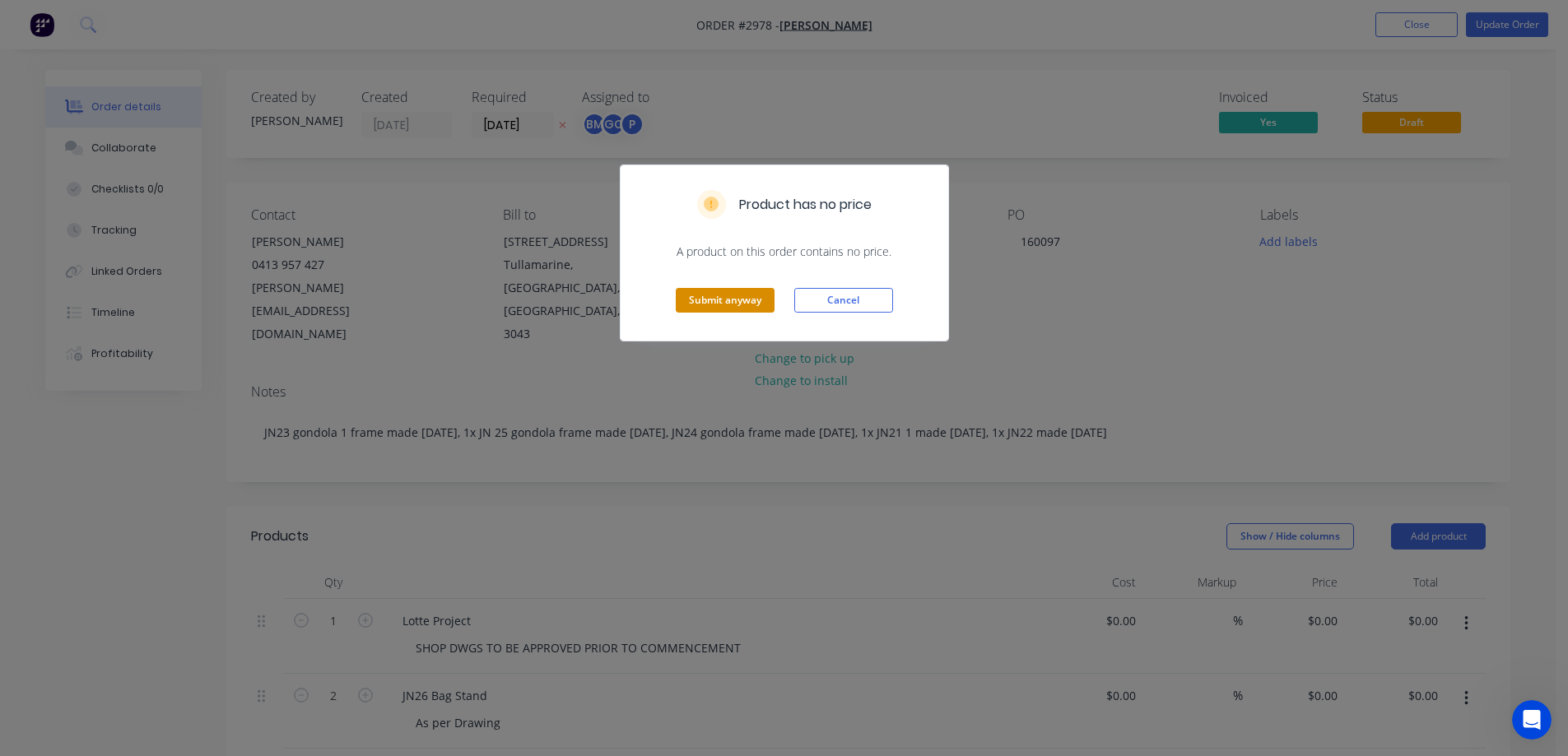
click at [712, 305] on button "Submit anyway" at bounding box center [725, 300] width 99 height 25
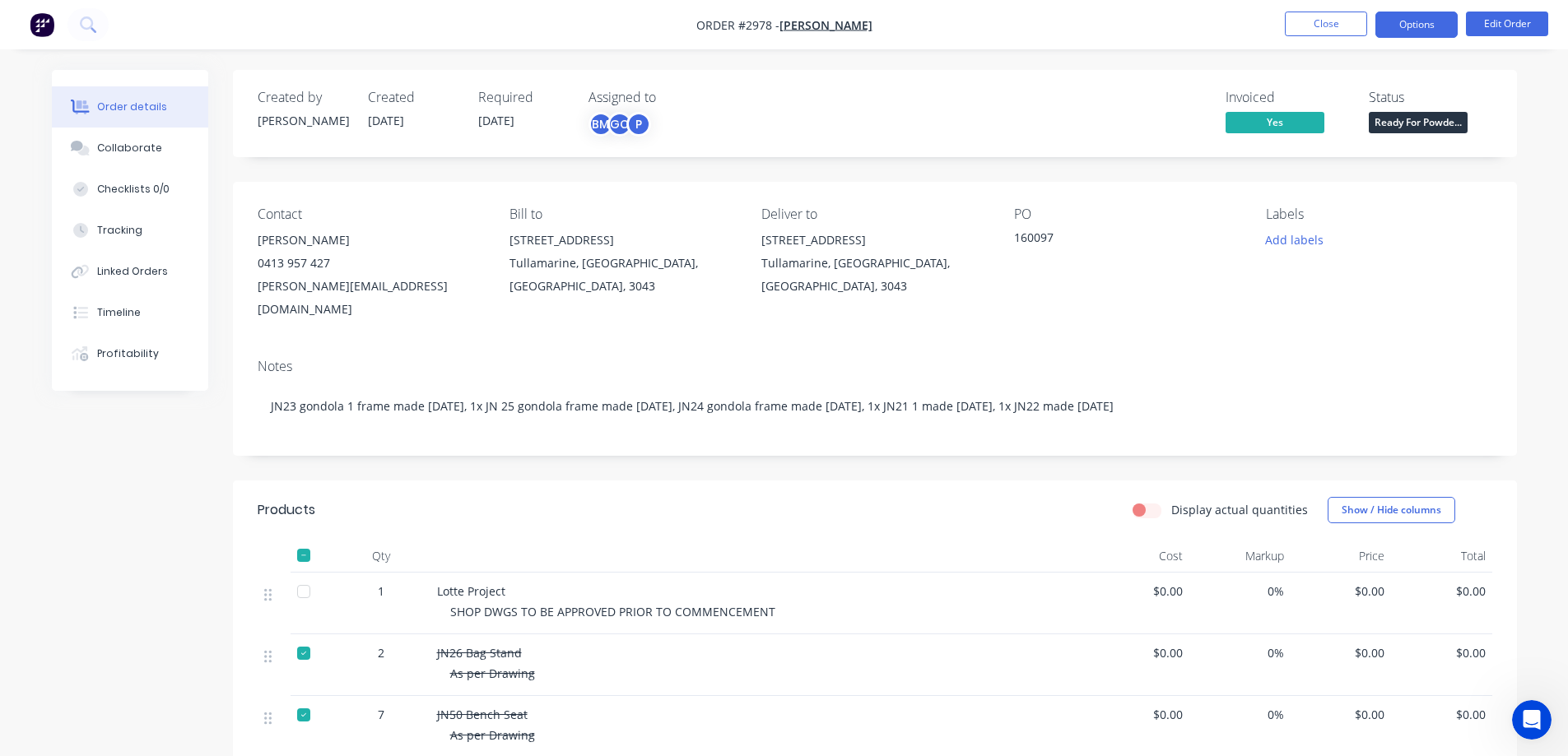
click at [1417, 28] on button "Options" at bounding box center [1417, 24] width 82 height 26
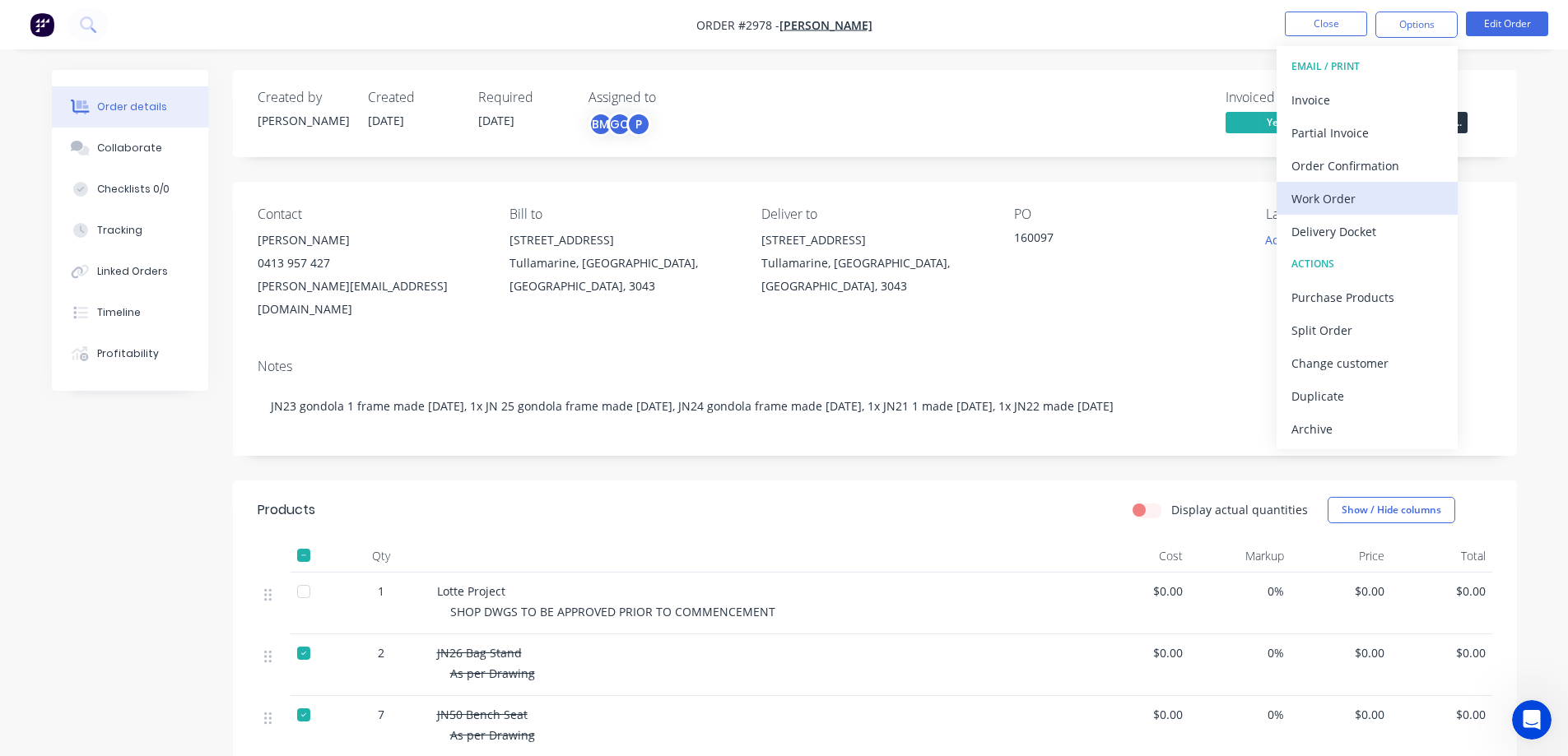
click at [1343, 204] on div "Work Order" at bounding box center [1367, 198] width 151 height 24
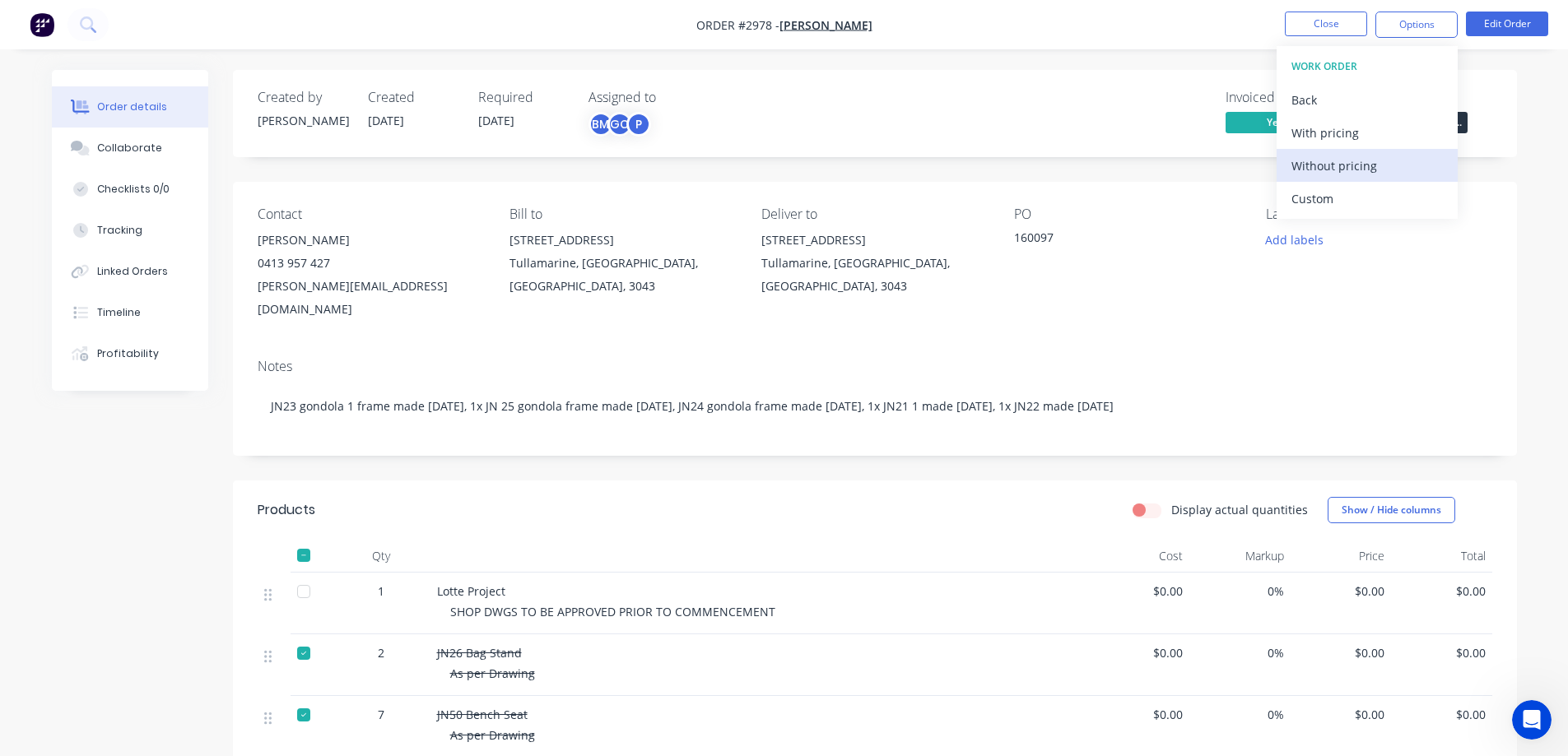
click at [1342, 156] on div "Without pricing" at bounding box center [1367, 166] width 151 height 24
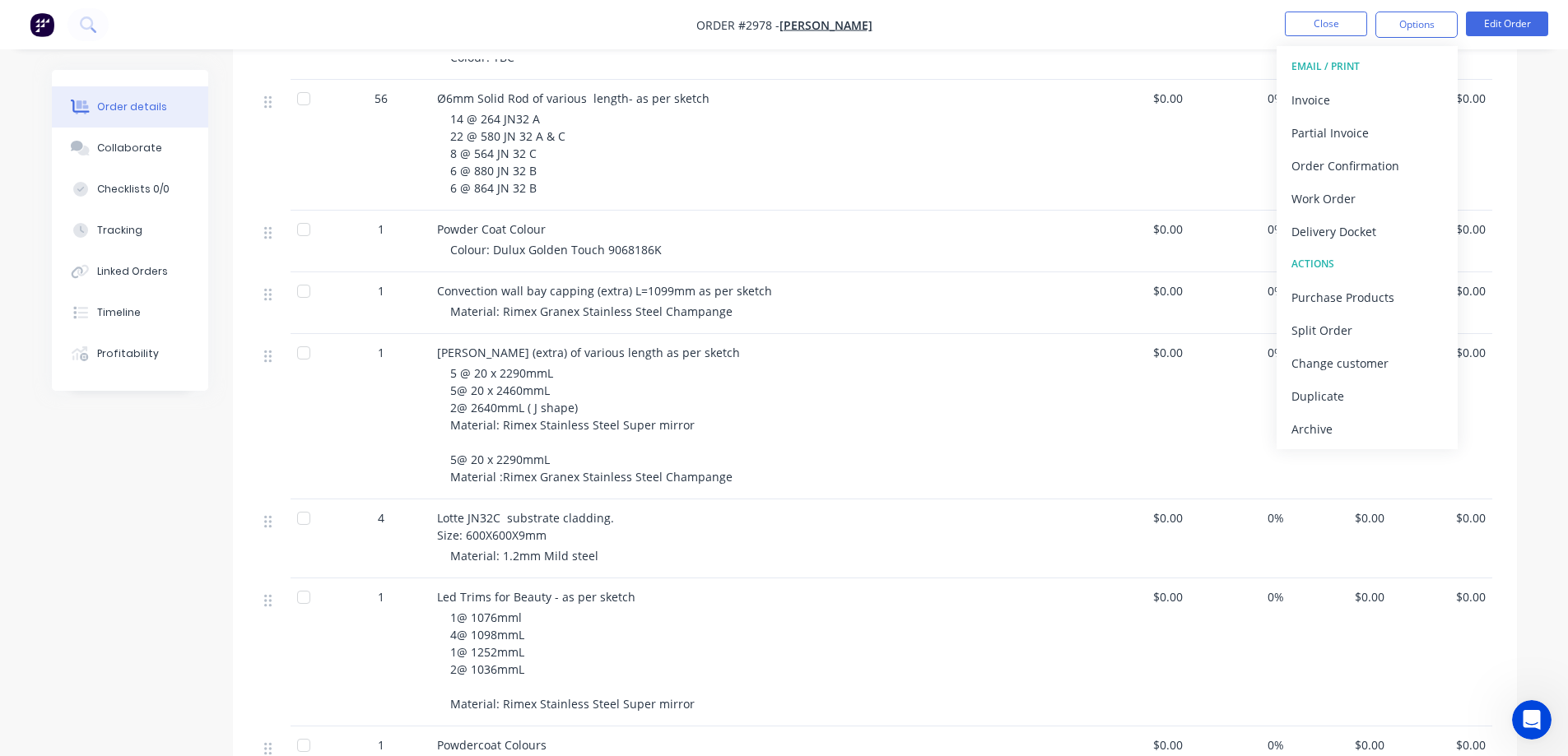
scroll to position [3431, 0]
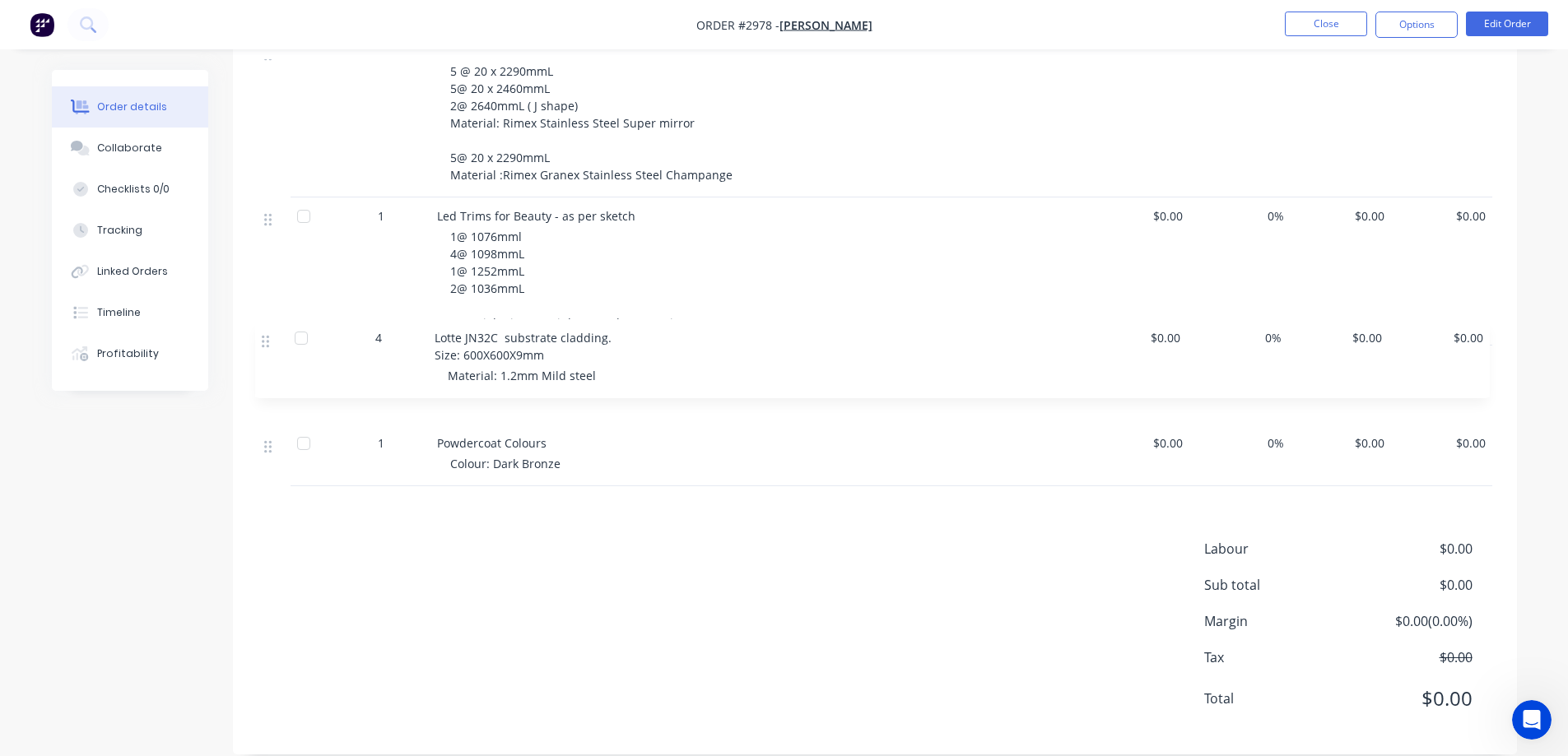
drag, startPoint x: 266, startPoint y: 198, endPoint x: 264, endPoint y: 349, distance: 151.0
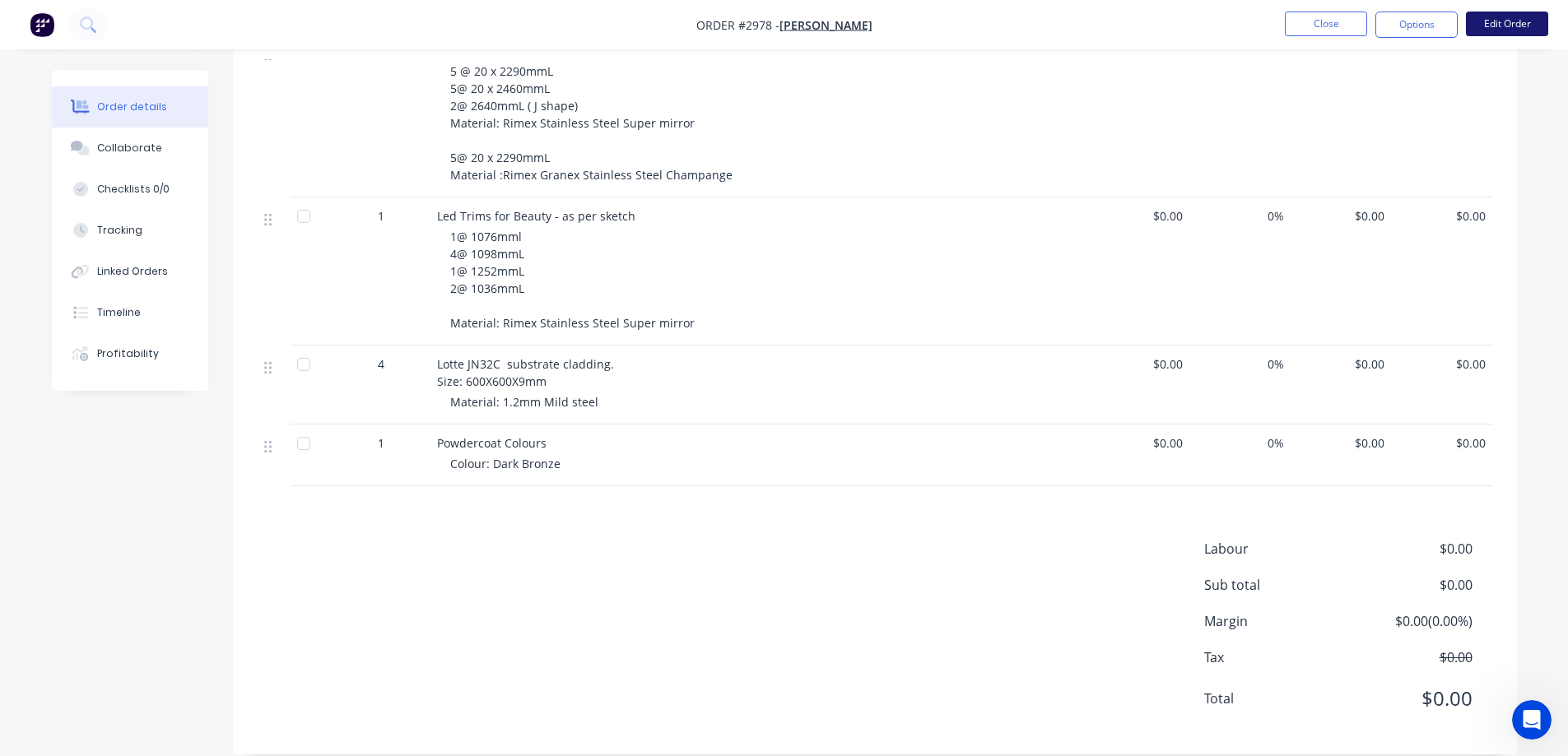
click at [1480, 26] on button "Edit Order" at bounding box center [1507, 24] width 82 height 25
click at [1505, 15] on button "Edit Order" at bounding box center [1507, 24] width 82 height 25
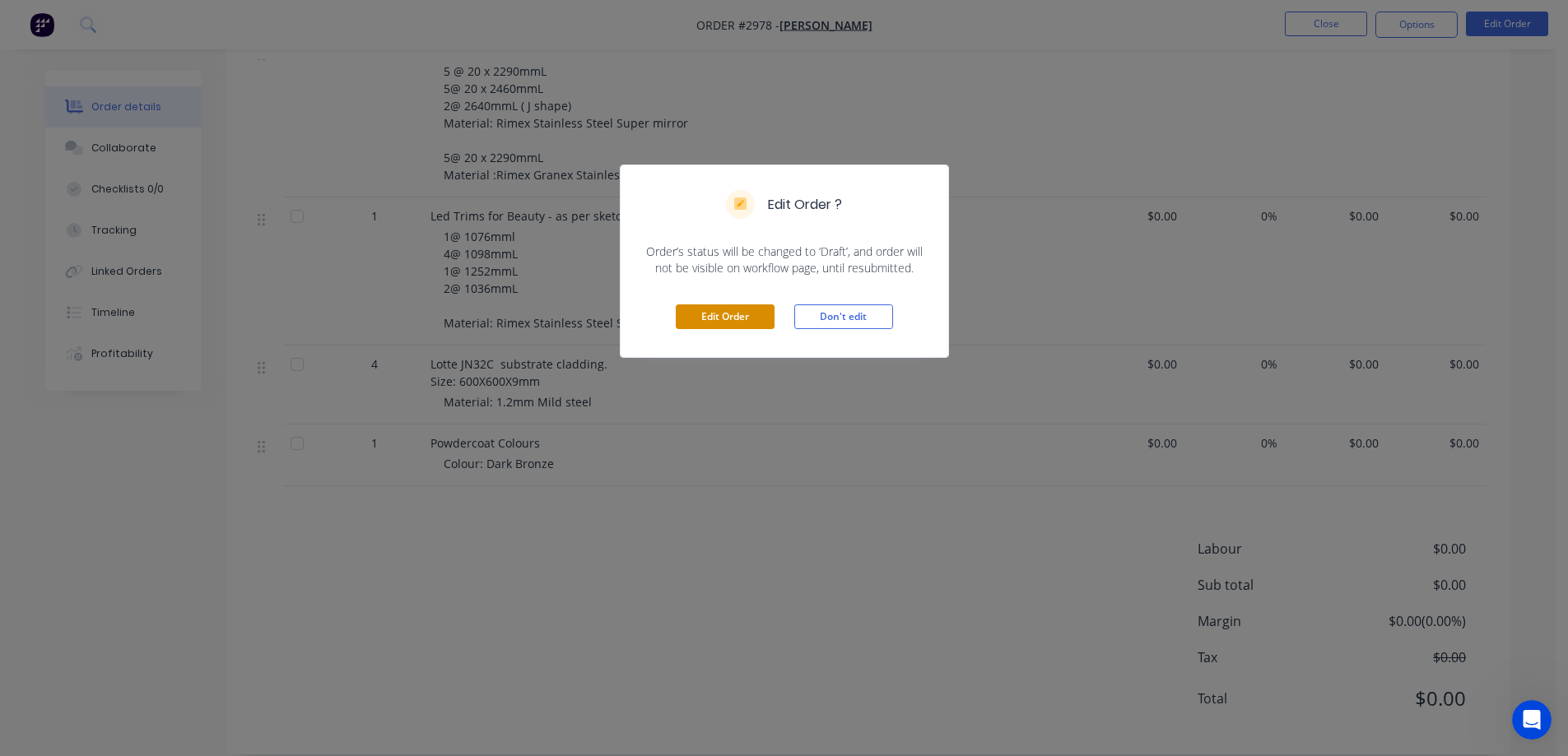
click at [732, 322] on button "Edit Order" at bounding box center [725, 317] width 99 height 25
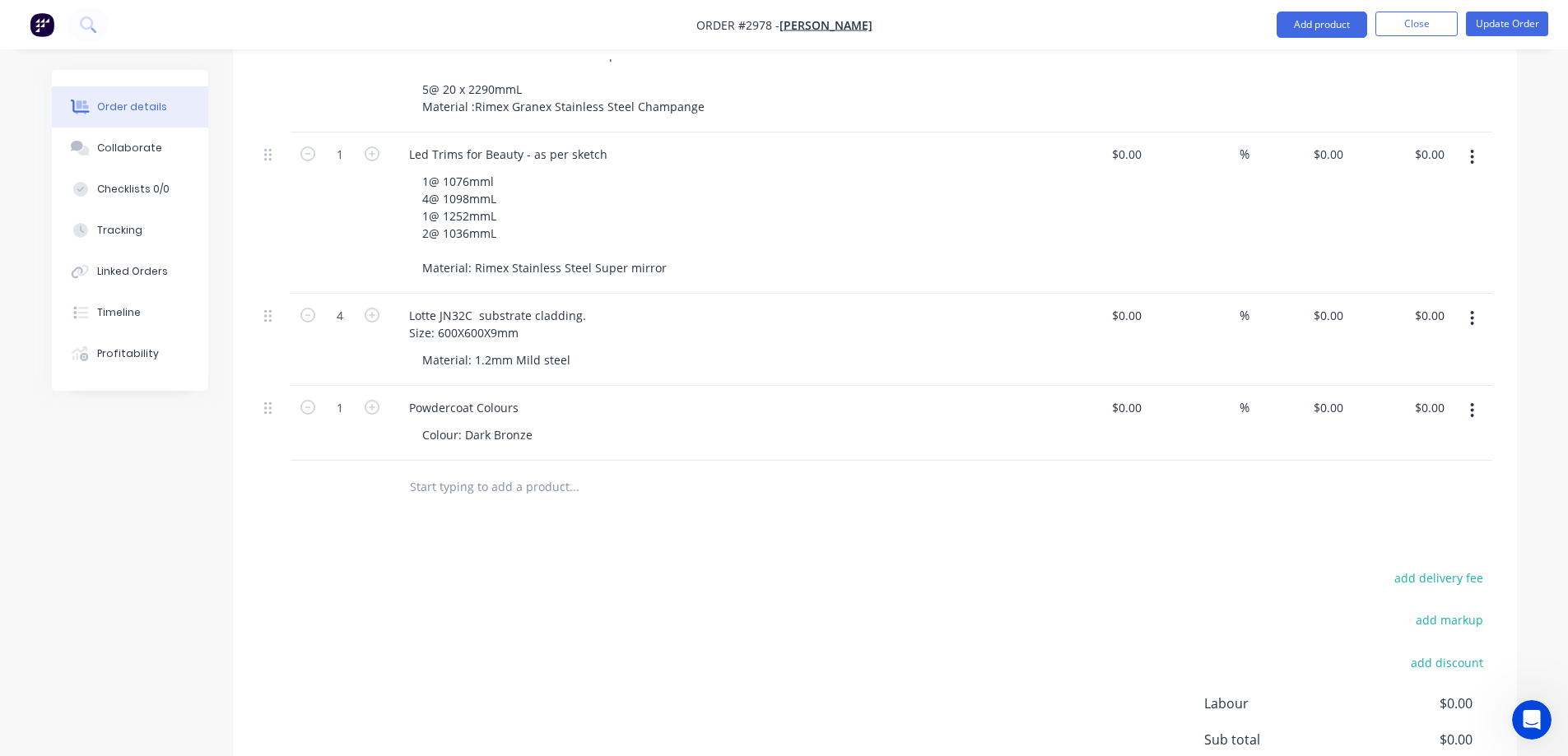
scroll to position [3924, 0]
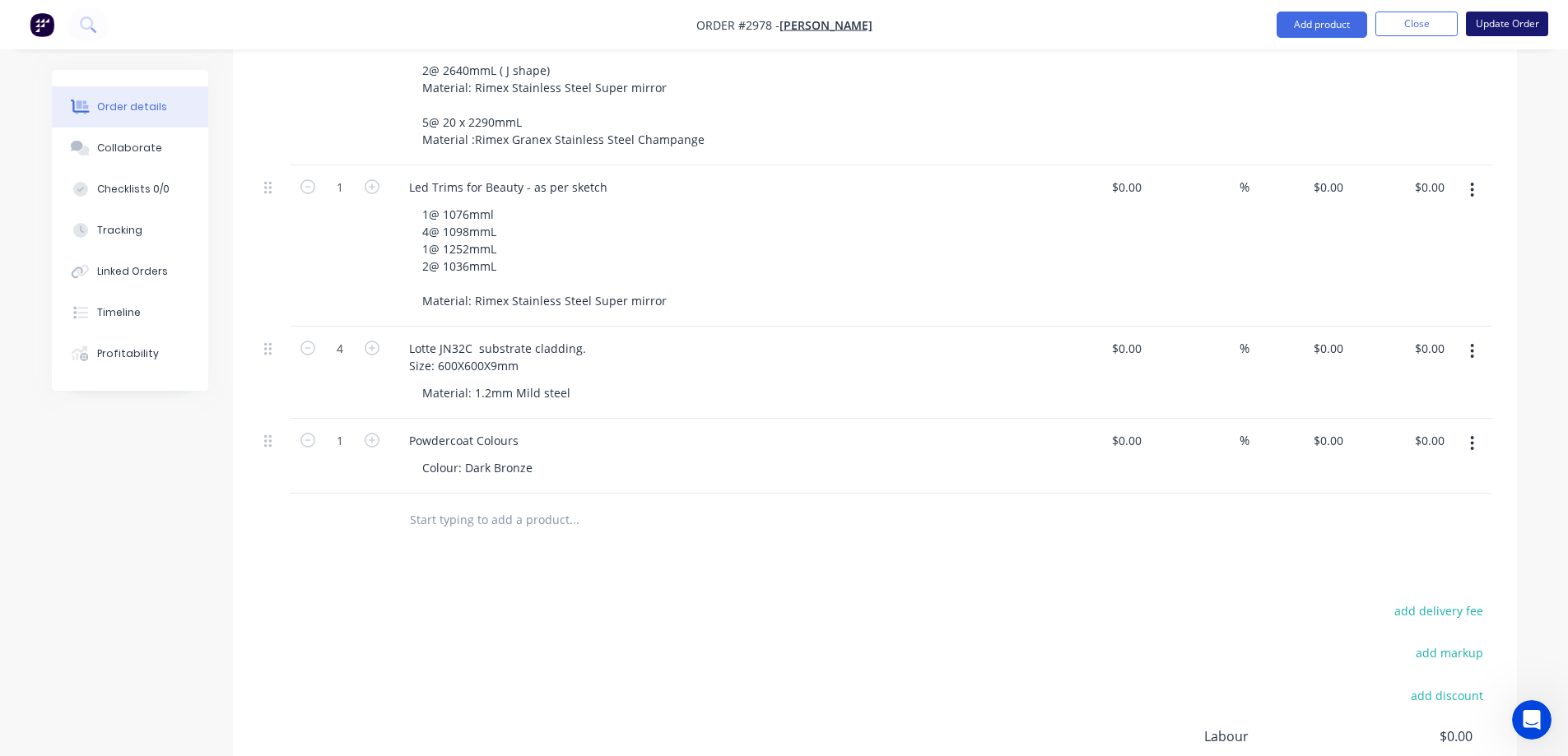
click at [1499, 23] on button "Update Order" at bounding box center [1507, 24] width 82 height 25
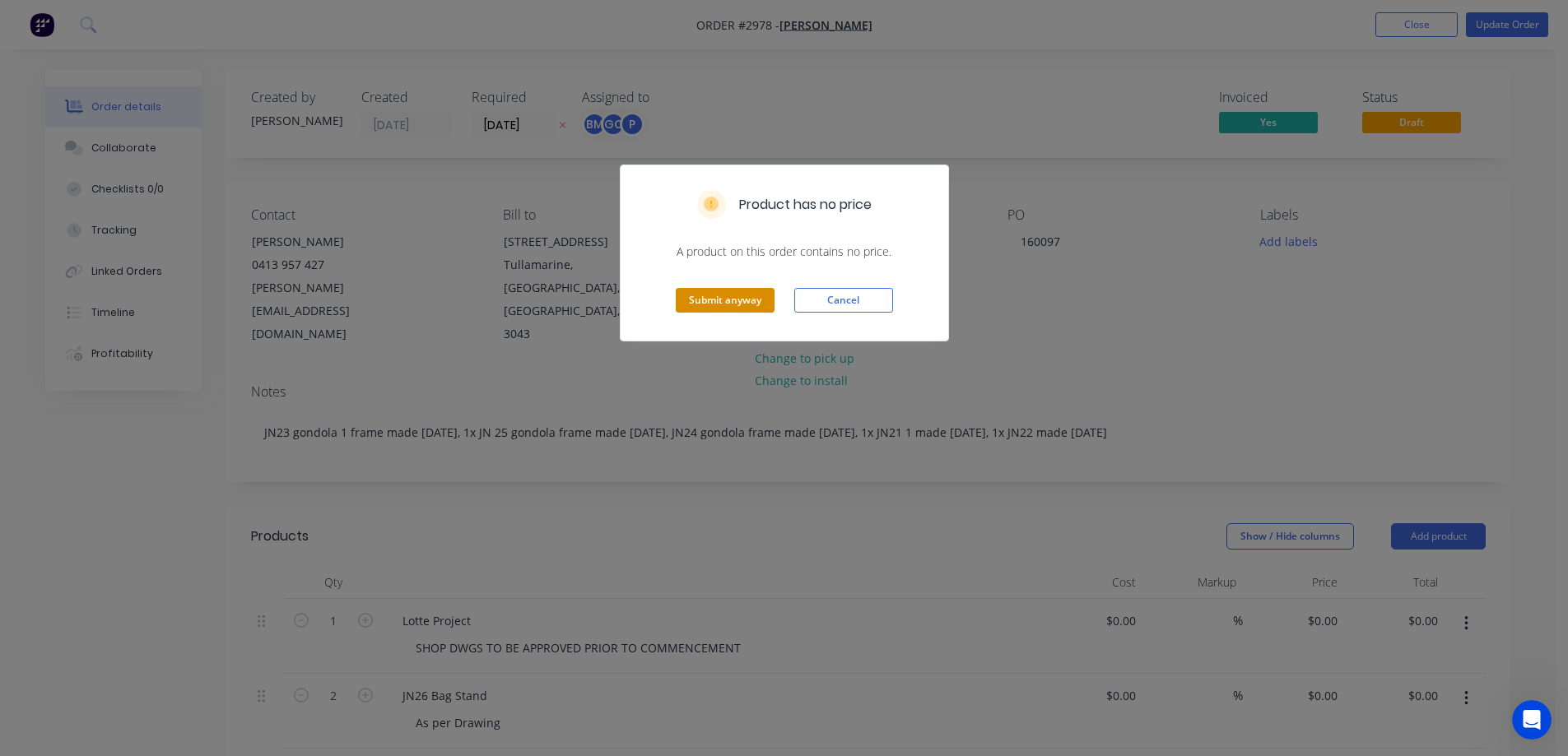
click at [740, 297] on button "Submit anyway" at bounding box center [725, 300] width 99 height 25
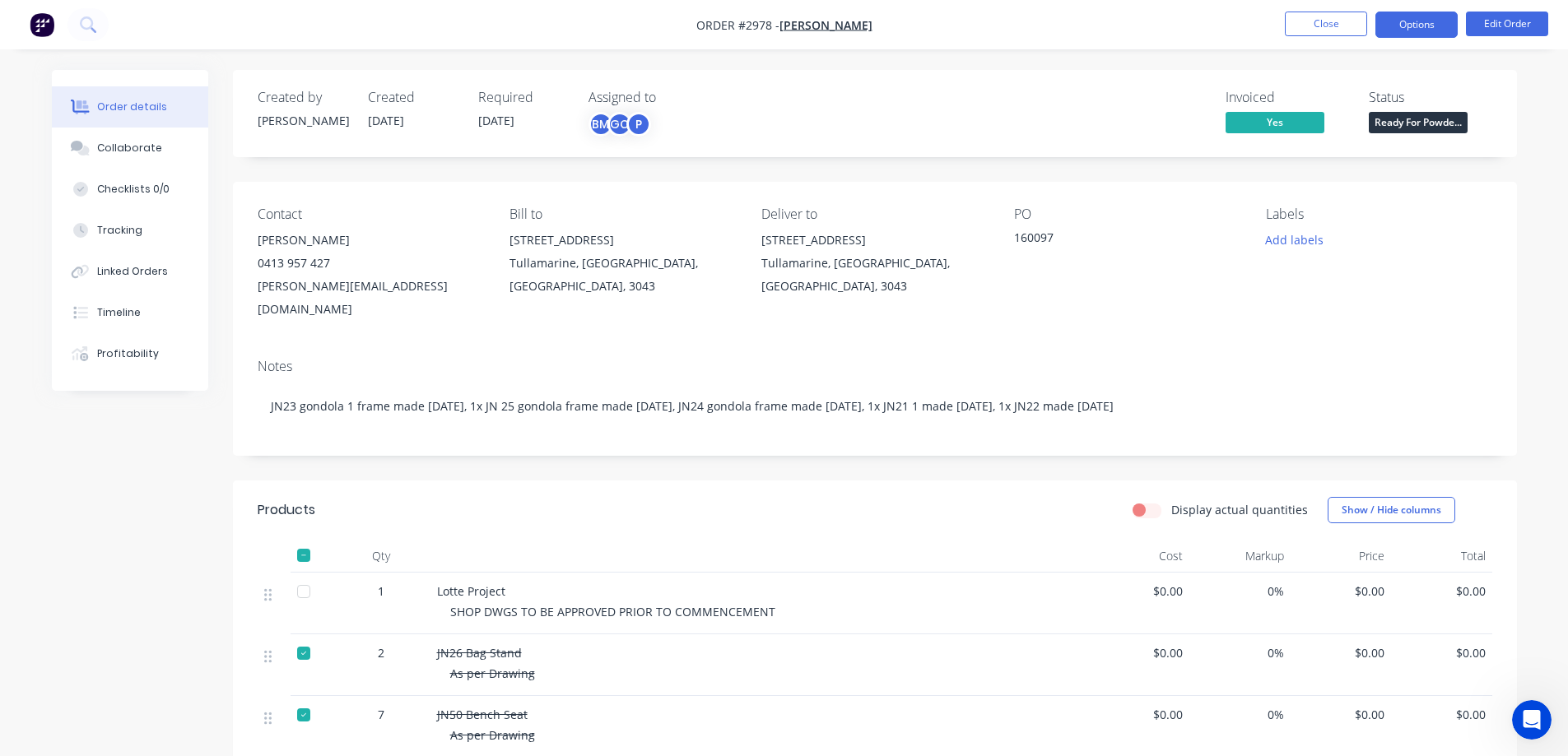
click at [1412, 26] on button "Options" at bounding box center [1417, 24] width 82 height 26
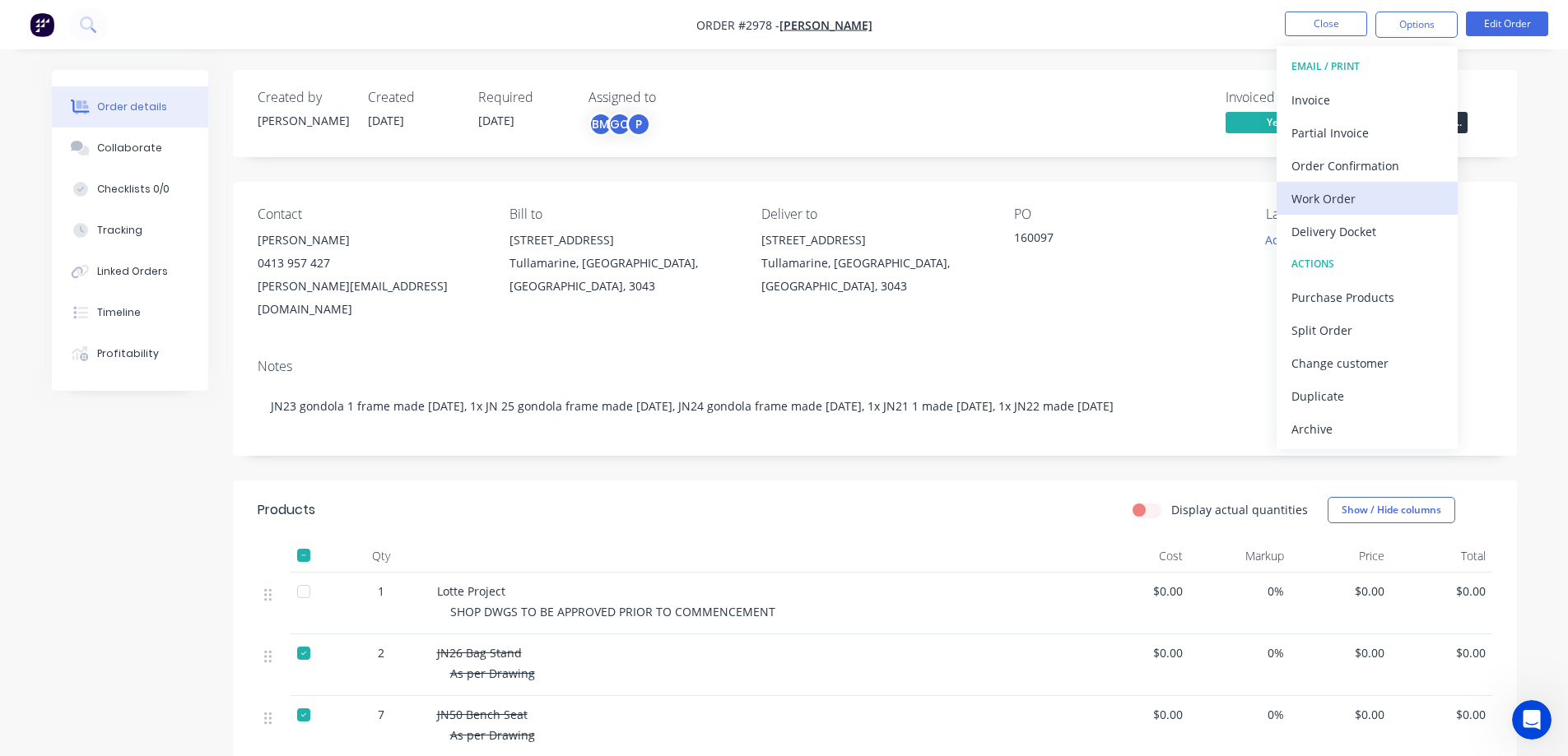
click at [1338, 197] on div "Work Order" at bounding box center [1367, 198] width 151 height 24
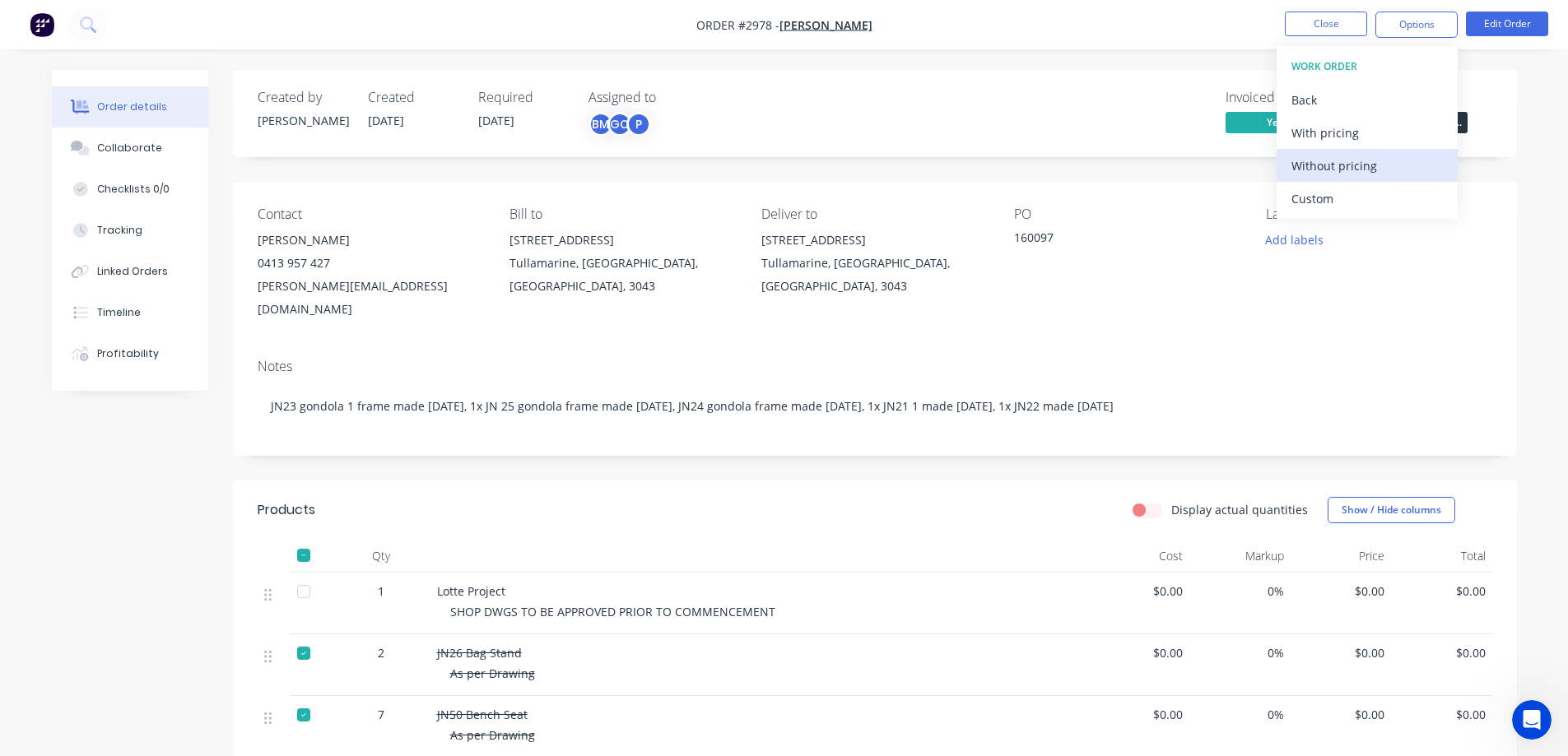
click at [1320, 166] on div "Without pricing" at bounding box center [1367, 166] width 151 height 24
